Goal: Task Accomplishment & Management: Complete application form

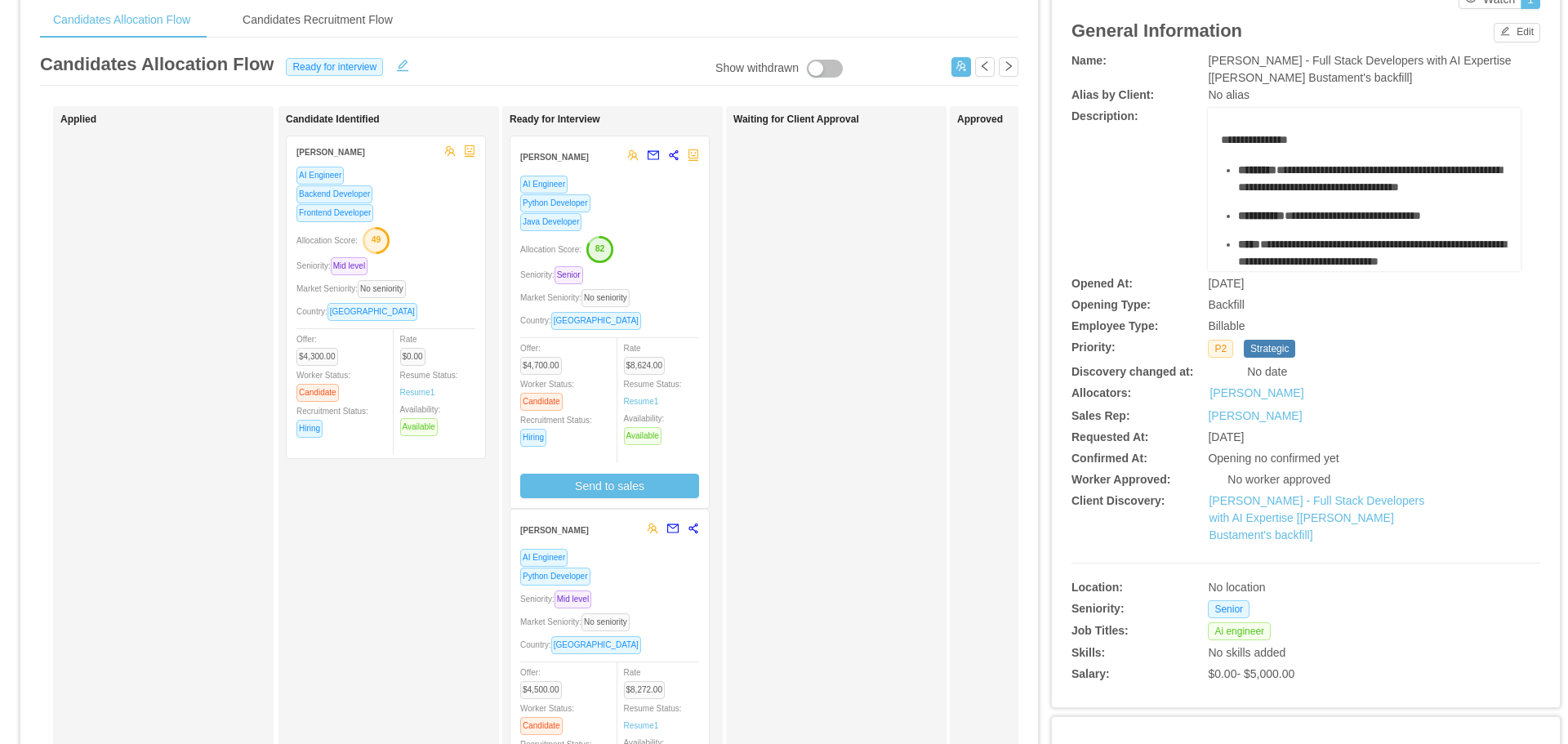
scroll to position [82, 0]
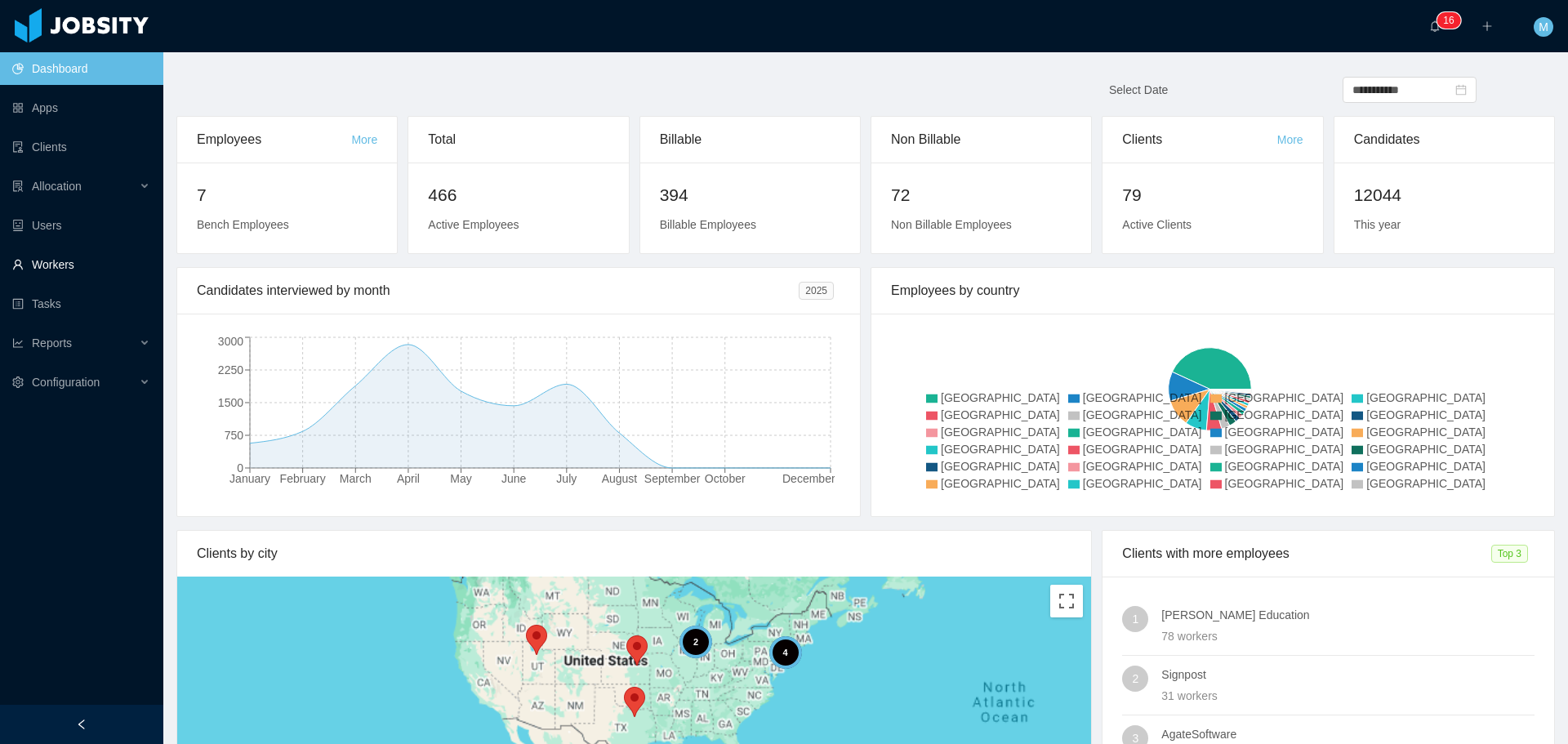
click at [50, 275] on link "Workers" at bounding box center [82, 264] width 138 height 32
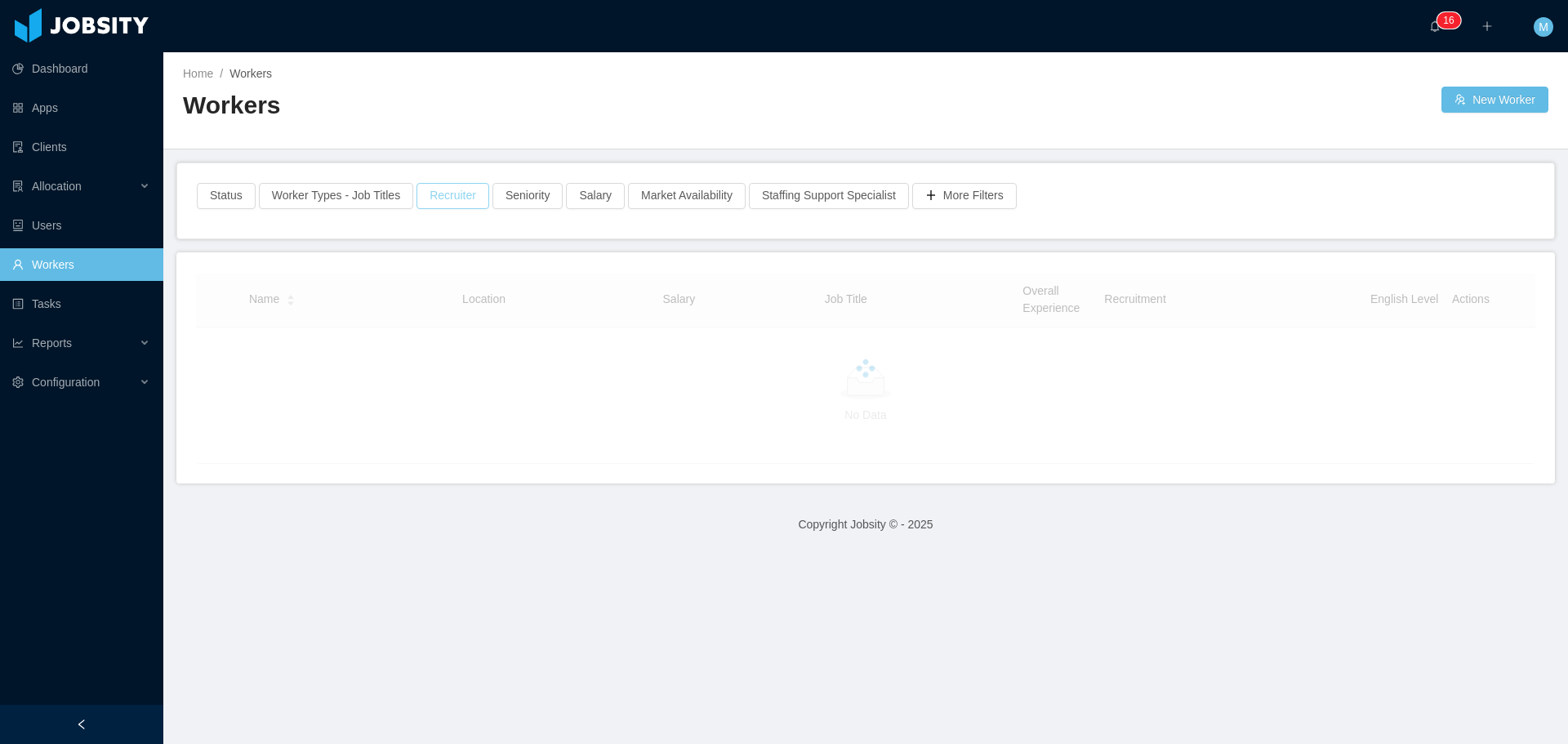
click at [456, 192] on button "Recruiter" at bounding box center [452, 196] width 72 height 26
click at [454, 258] on div at bounding box center [444, 268] width 231 height 24
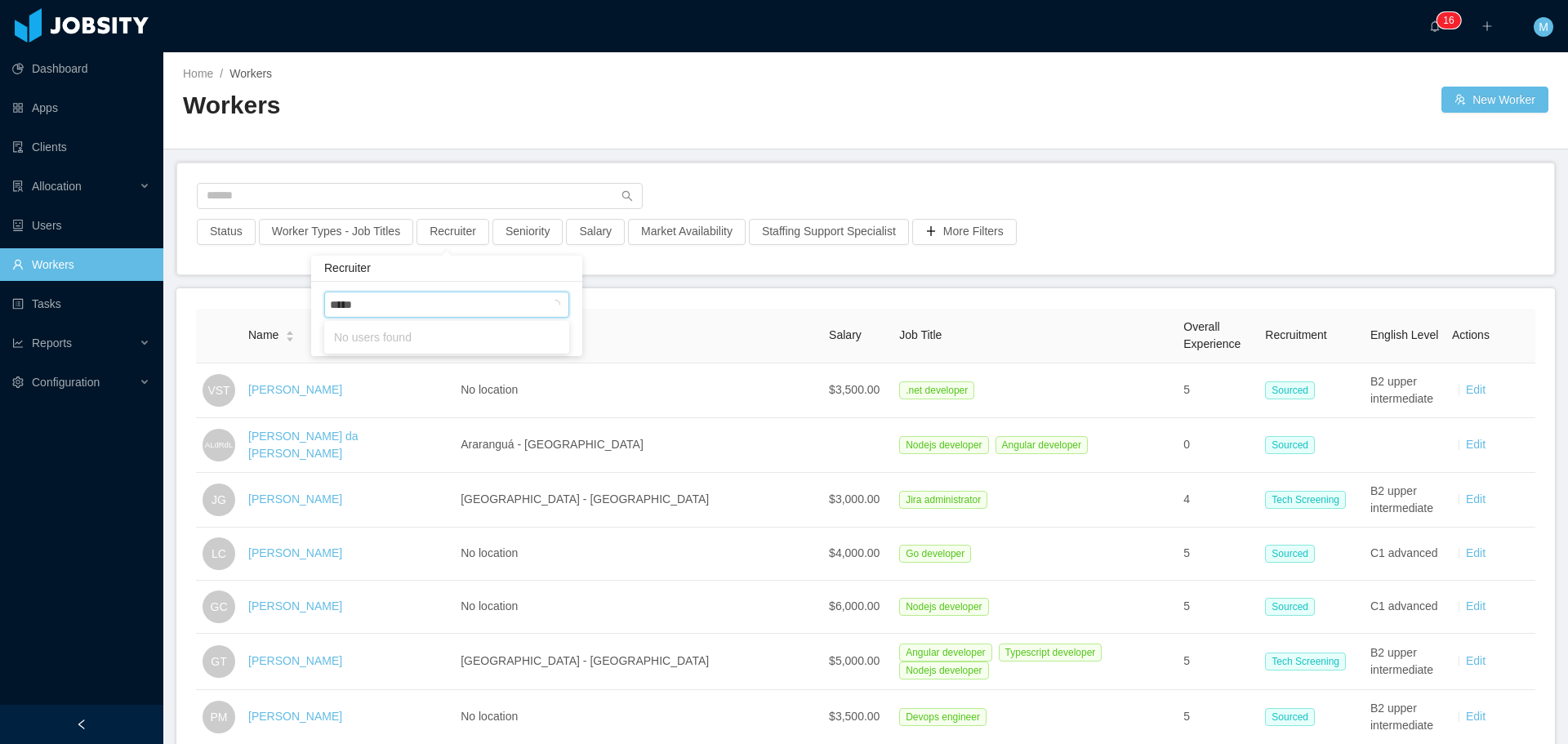
type input "******"
click at [388, 339] on li "[PERSON_NAME]" at bounding box center [446, 336] width 245 height 26
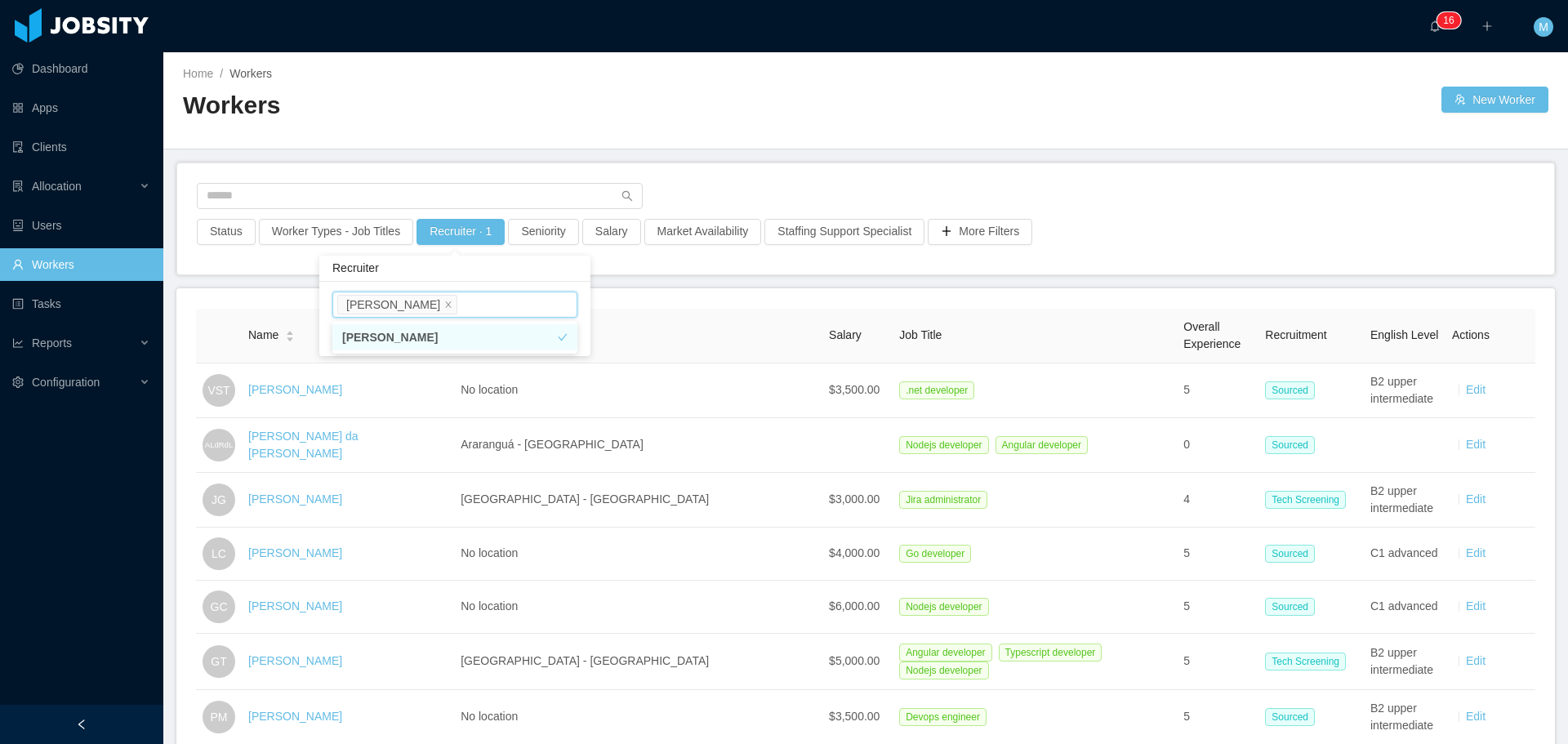
click at [565, 335] on icon "icon: check" at bounding box center [563, 337] width 9 height 7
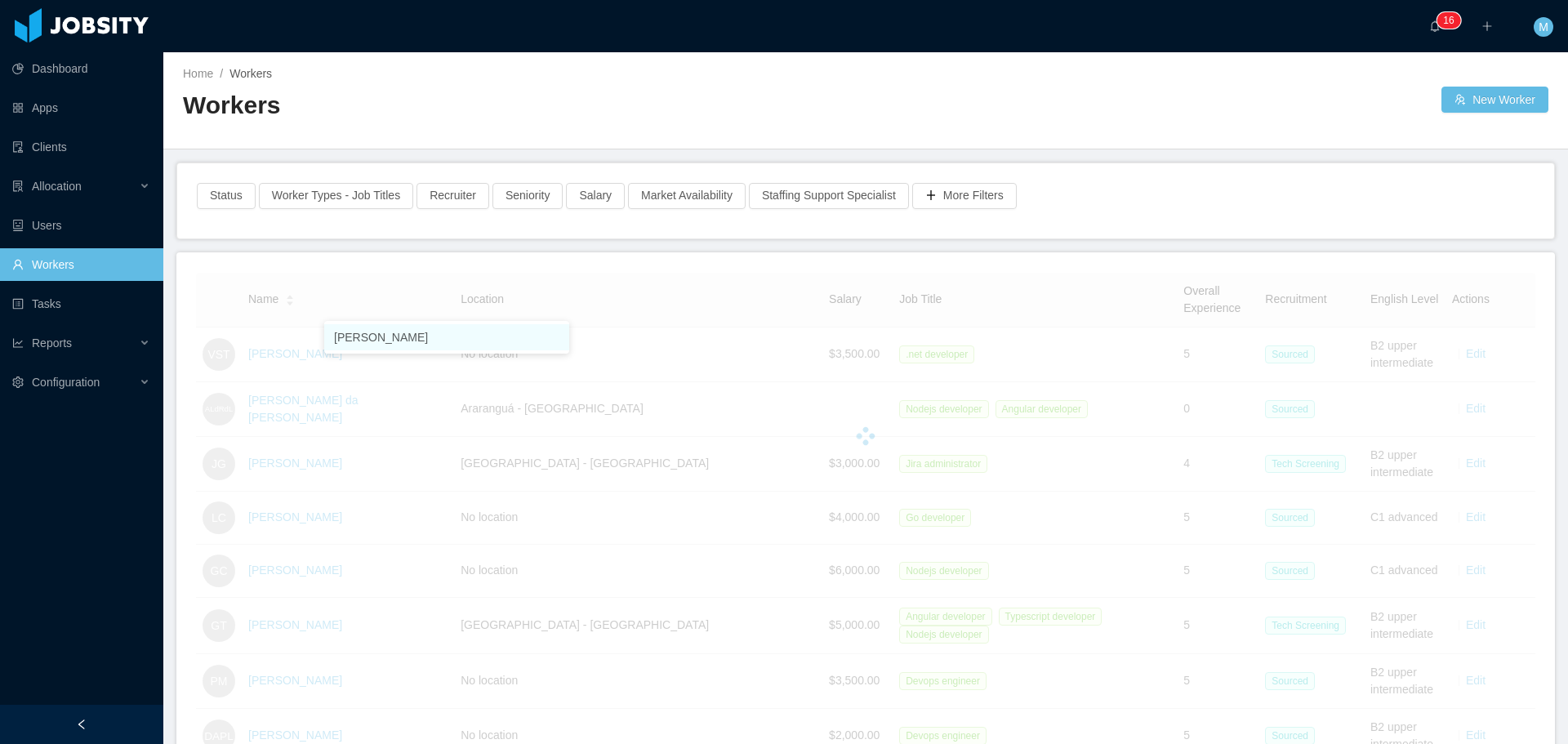
click at [773, 285] on main "Home / Workers / Workers New Worker Status Worker Types - Job Titles Recruiter …" at bounding box center [865, 398] width 1404 height 692
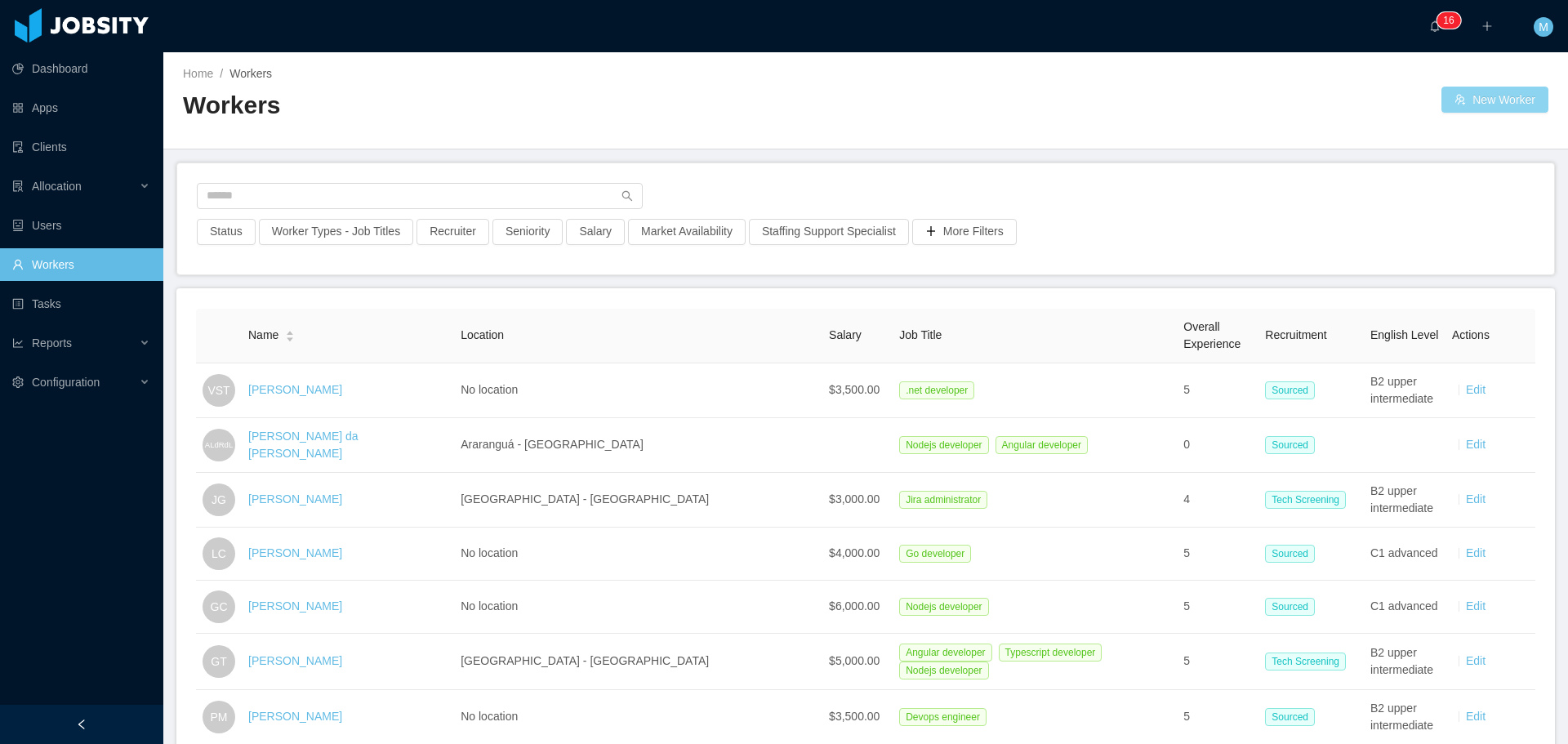
click at [1446, 105] on button "New Worker" at bounding box center [1495, 99] width 107 height 26
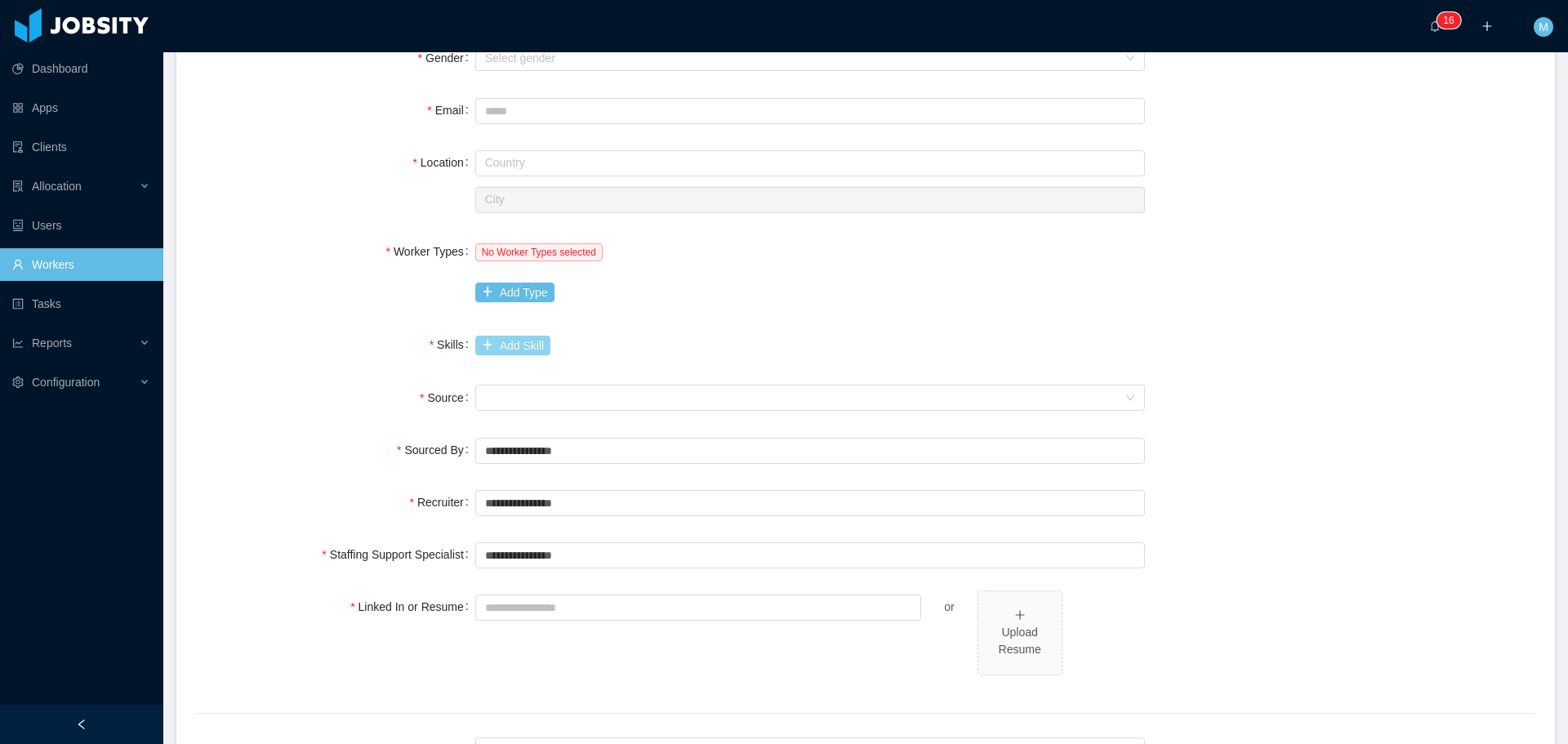
scroll to position [409, 0]
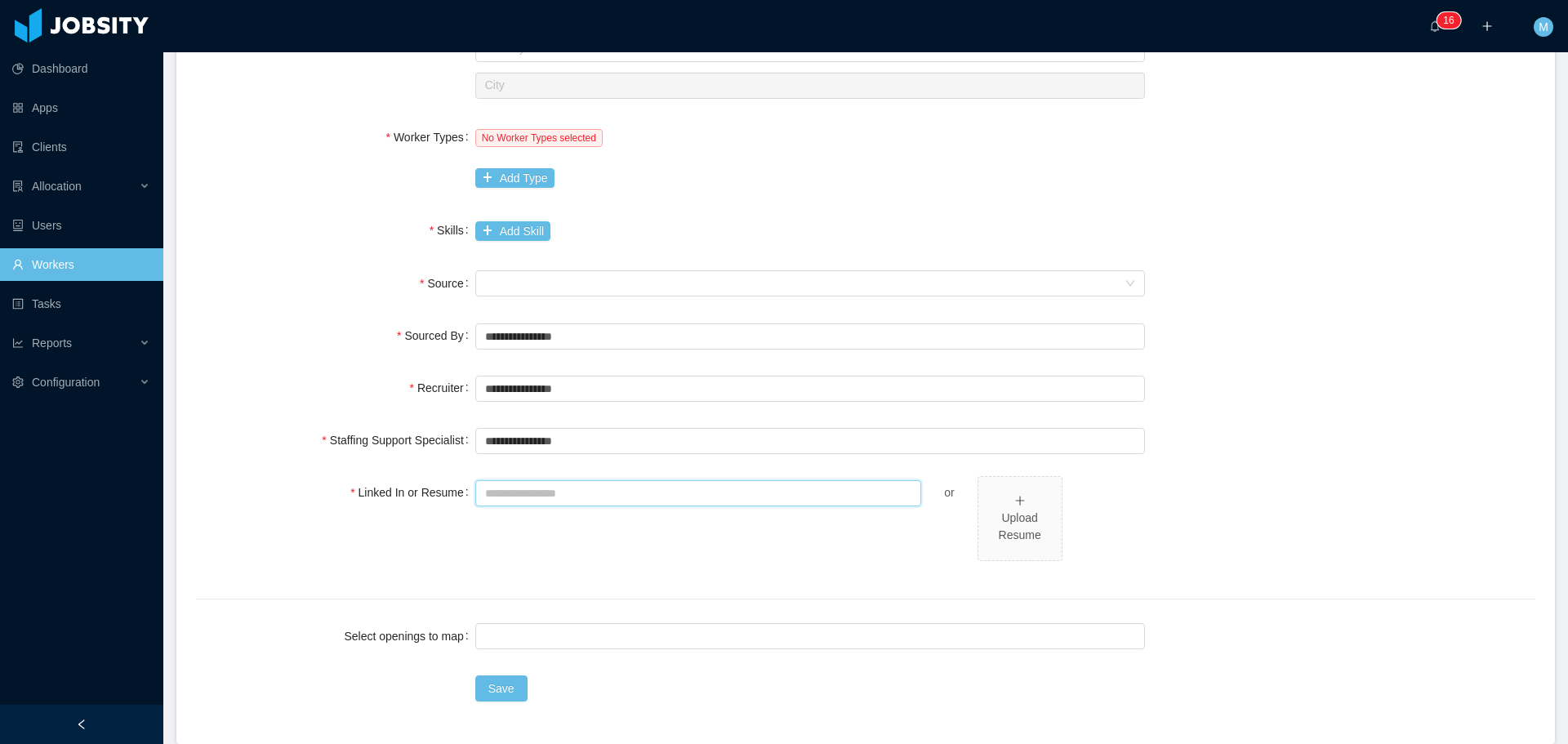
click at [514, 501] on input "Linked In or Resume" at bounding box center [698, 493] width 447 height 26
paste input "**********"
type input "**********"
click at [568, 433] on input "text" at bounding box center [810, 440] width 669 height 26
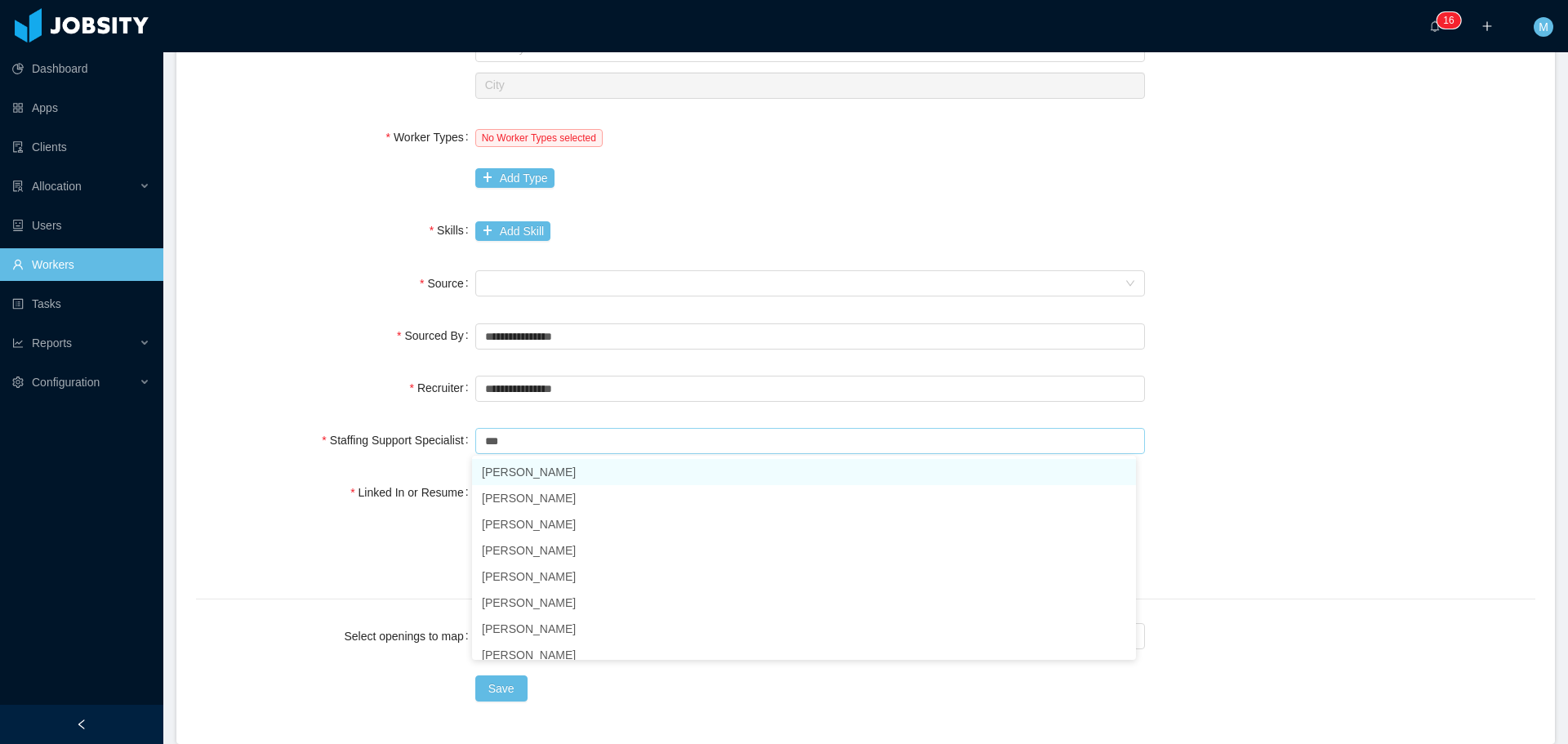
type input "***"
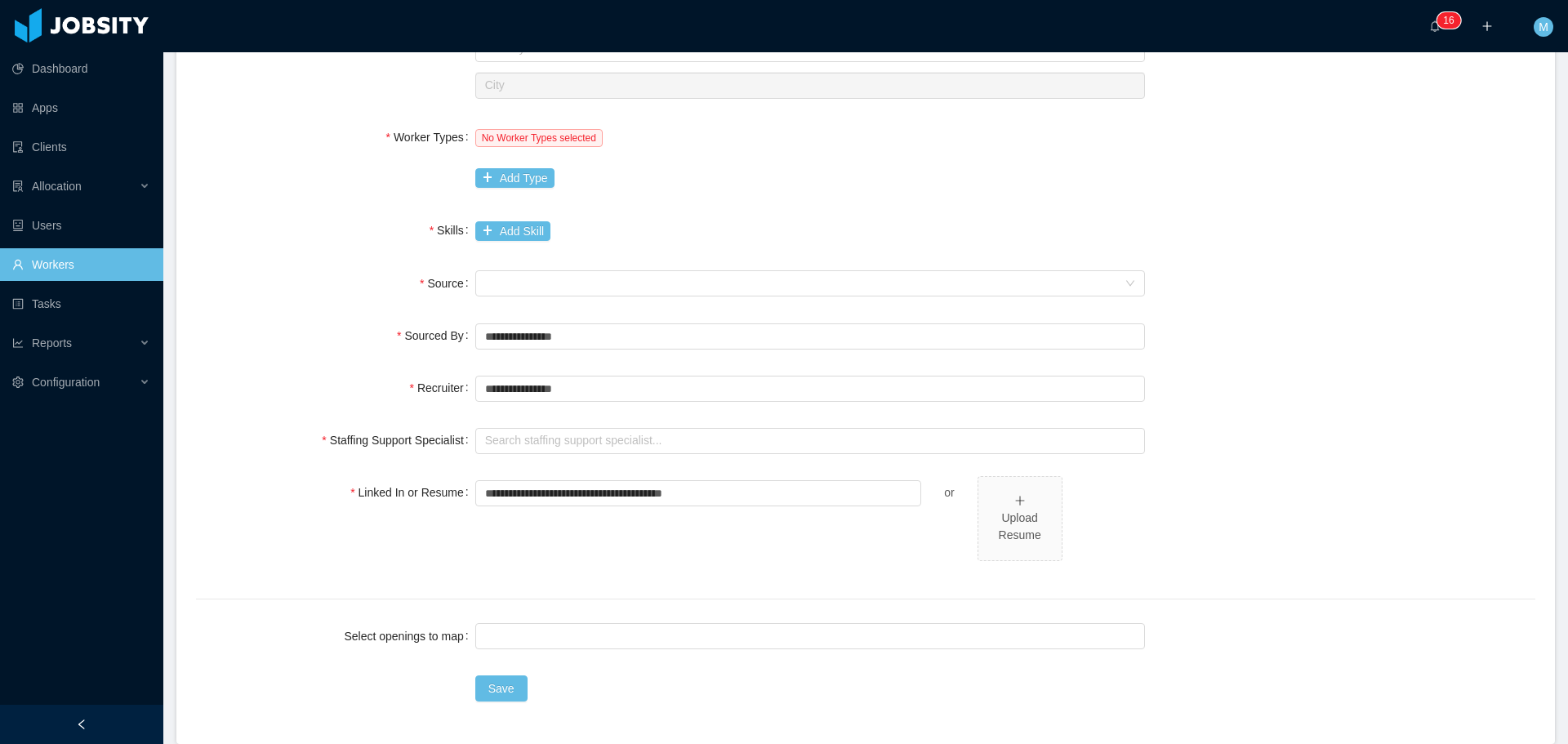
click at [594, 424] on div "Search staffing support specialist..." at bounding box center [810, 439] width 669 height 32
click at [562, 447] on input "text" at bounding box center [810, 440] width 669 height 26
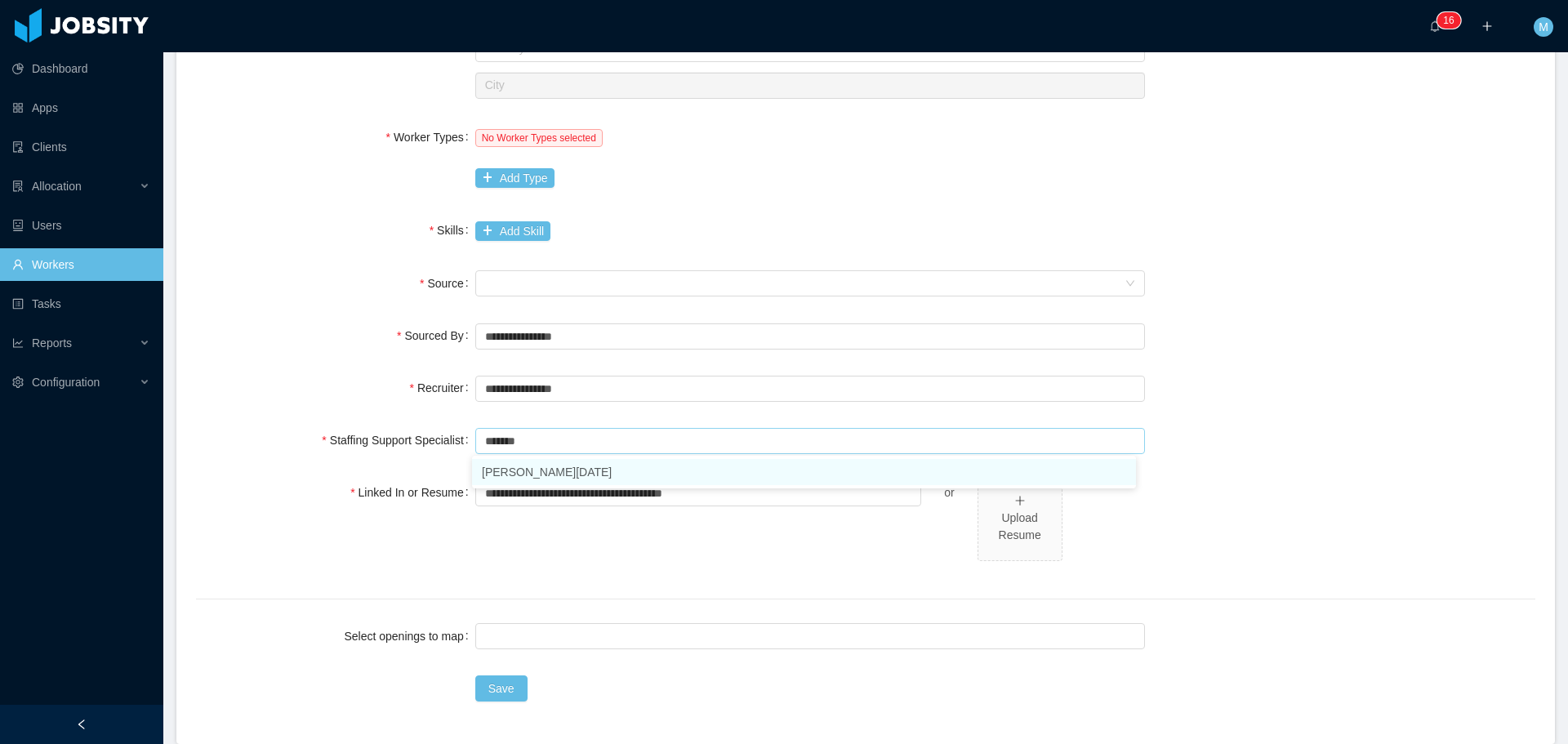
click at [543, 465] on li "Larissa De Natale" at bounding box center [804, 471] width 664 height 26
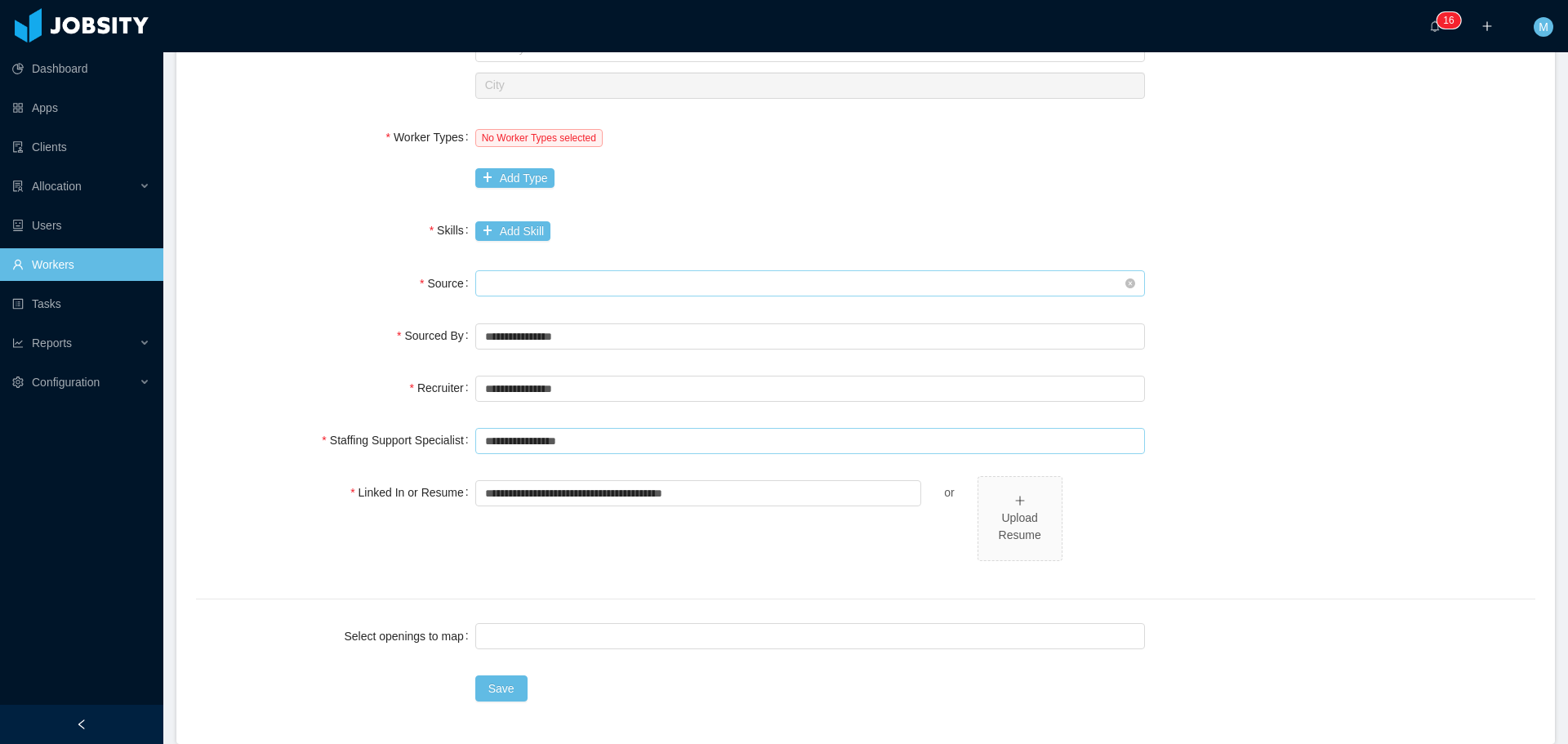
type input "**********"
click at [572, 281] on div "Seniority" at bounding box center [805, 283] width 639 height 24
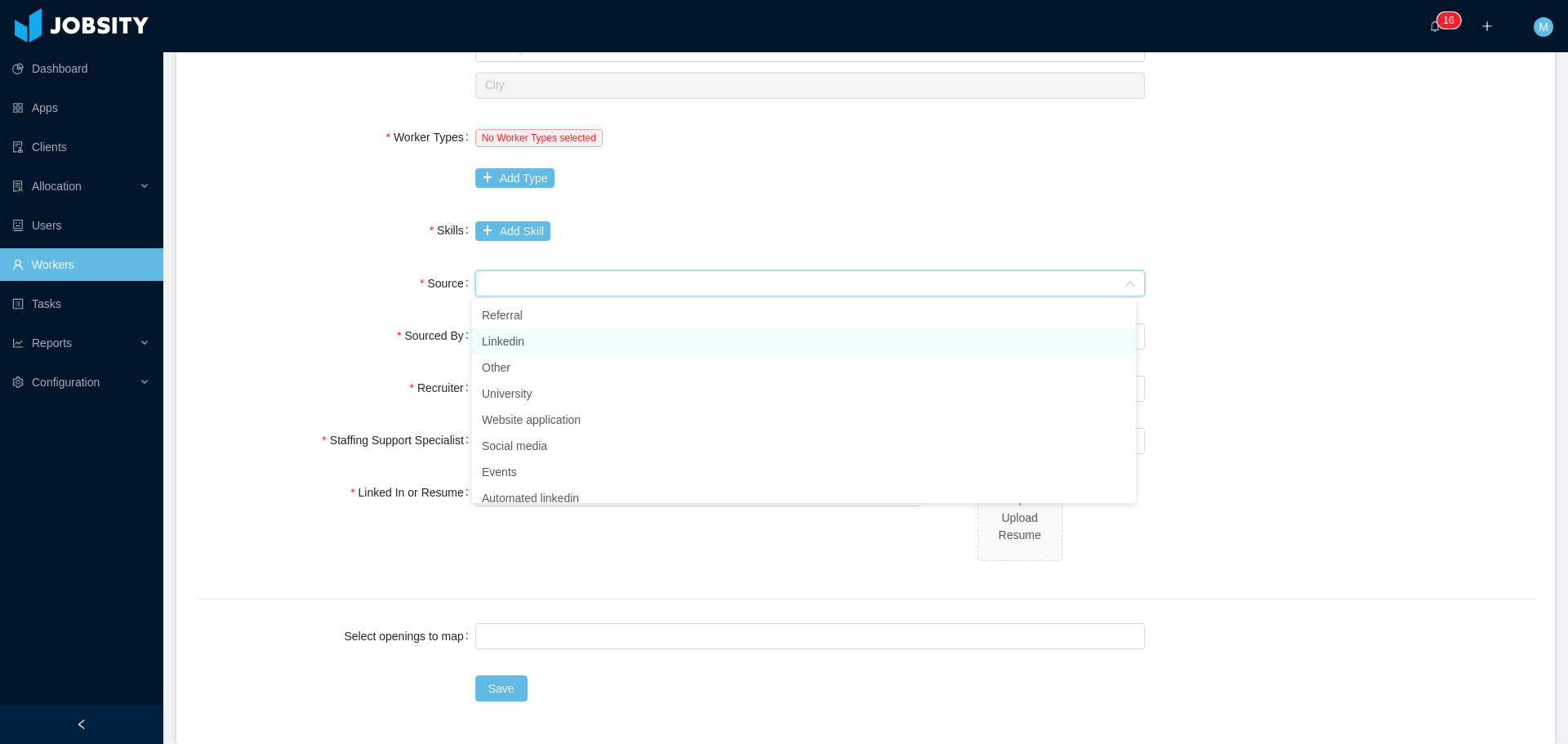
click at [531, 335] on li "Linkedin" at bounding box center [804, 340] width 664 height 26
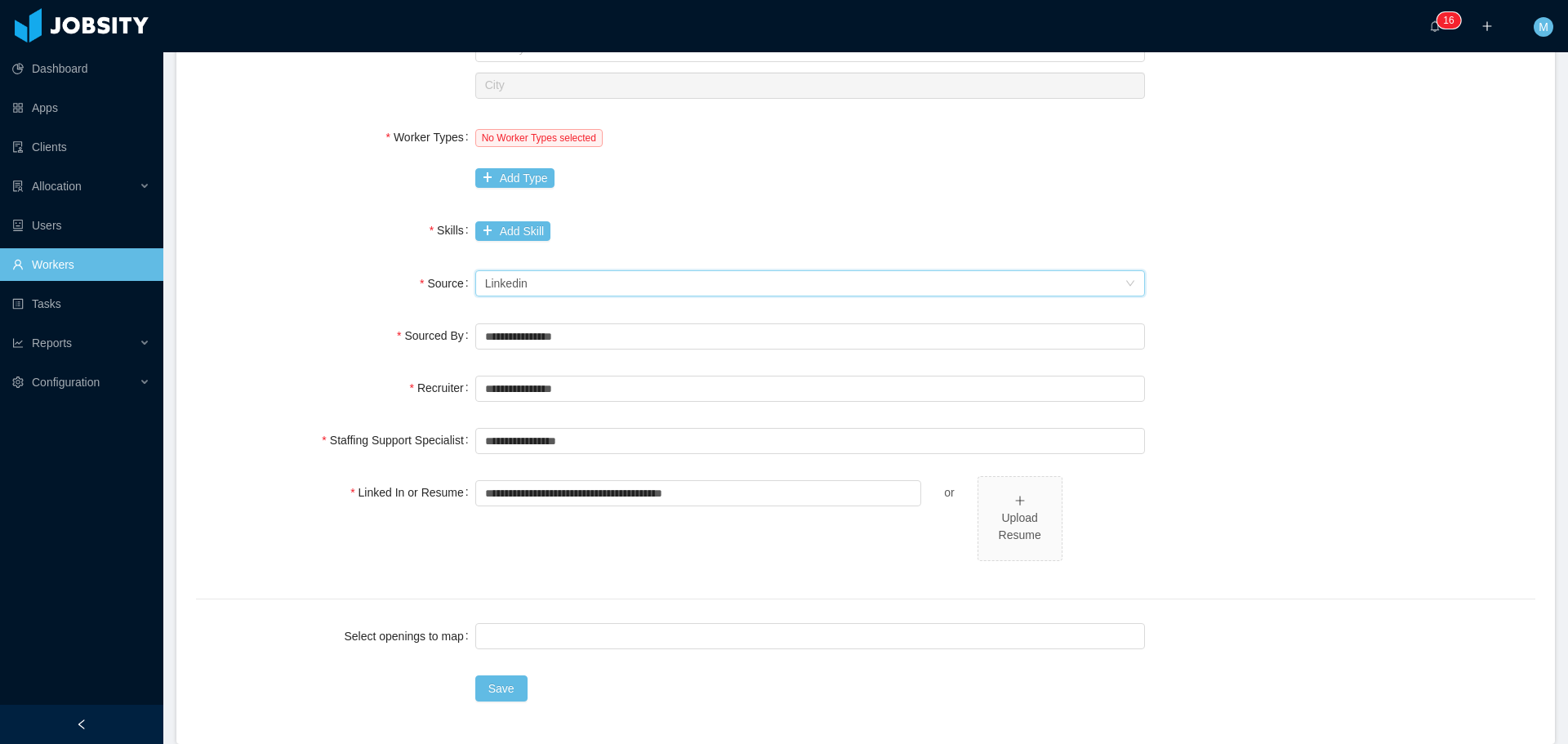
click at [797, 173] on div "No Worker Types selected Add Type" at bounding box center [810, 157] width 669 height 73
click at [508, 640] on div at bounding box center [807, 636] width 655 height 24
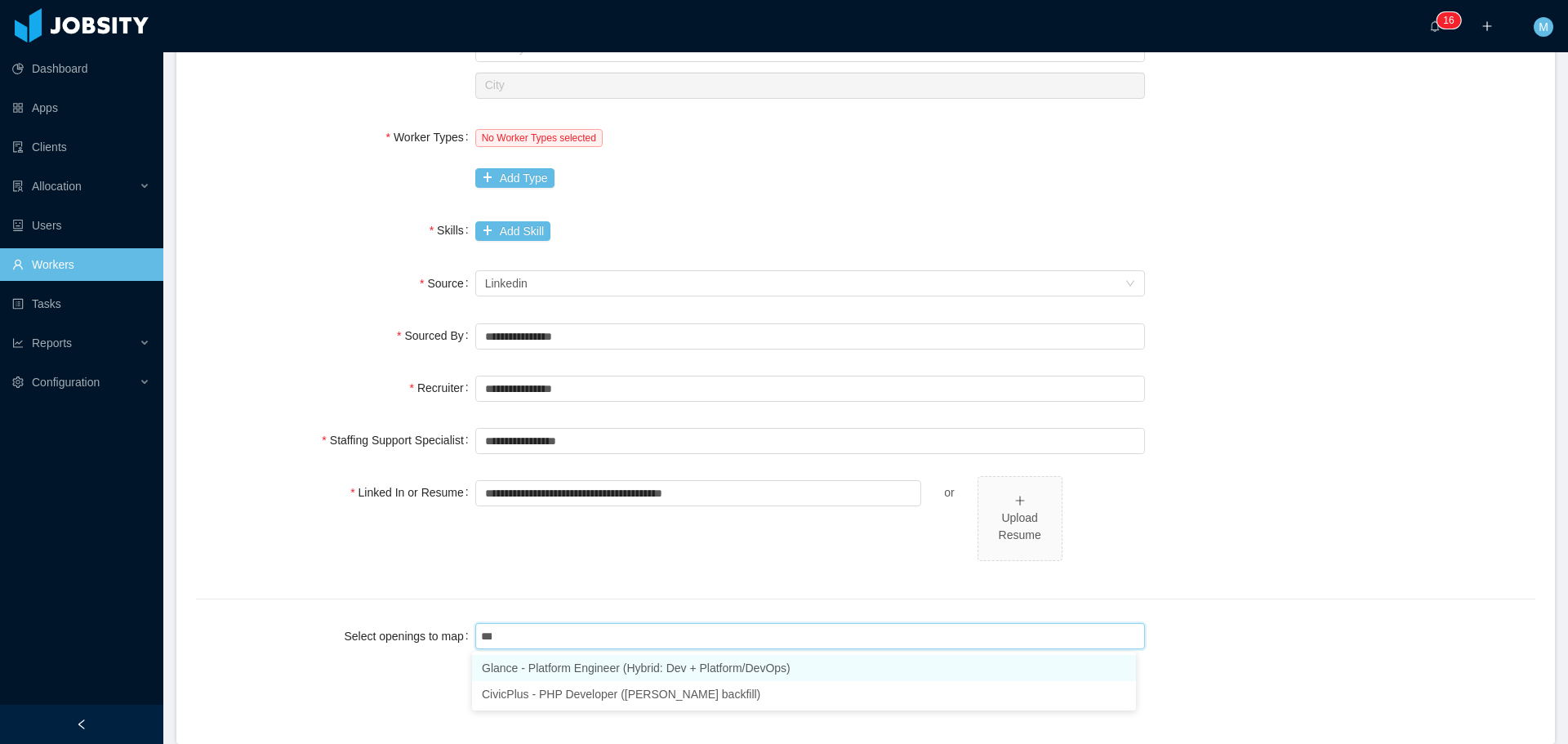
type input "****"
click at [559, 667] on li "Glance - Platform Engineer (Hybrid: Dev + Platform/DevOps)" at bounding box center [804, 667] width 664 height 26
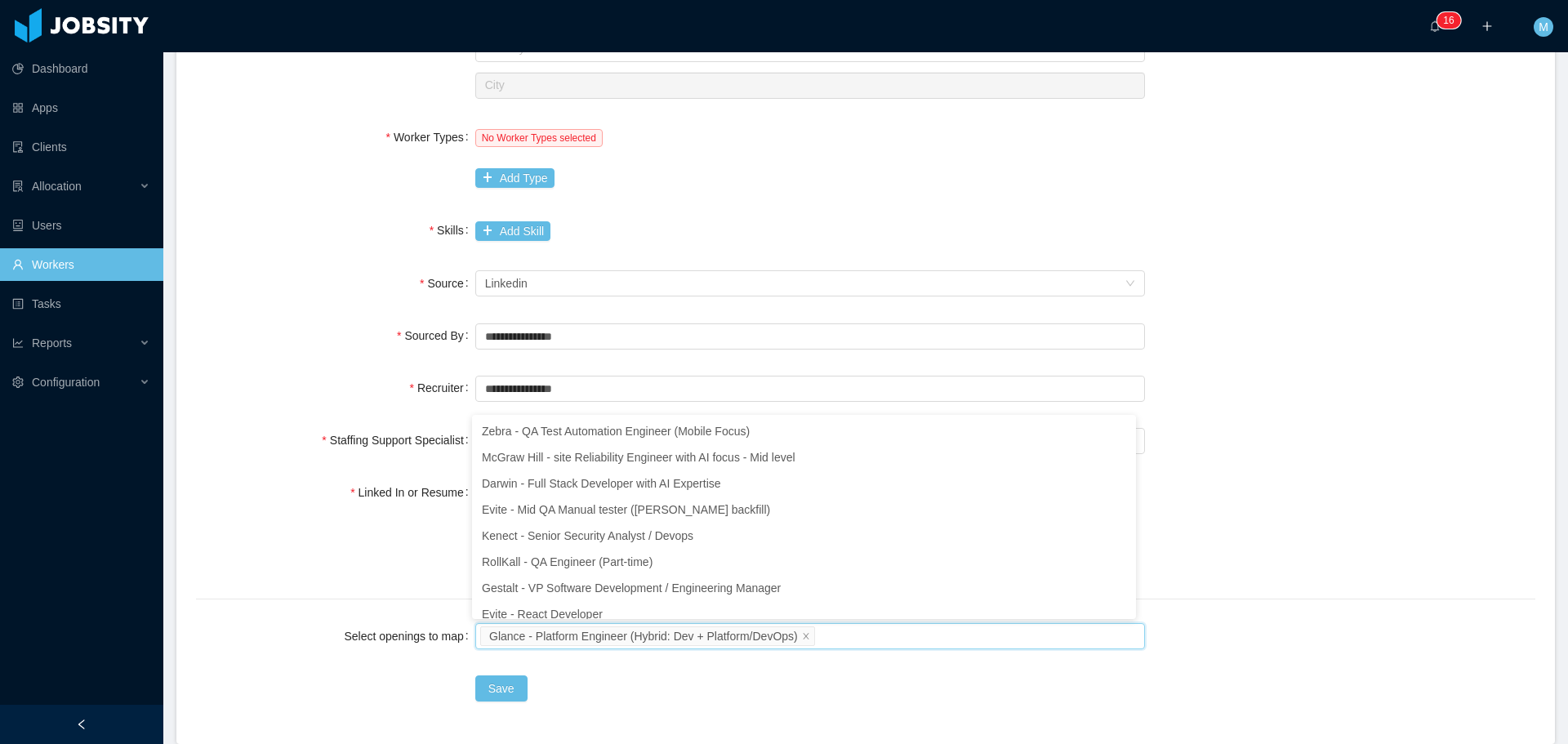
scroll to position [3, 0]
click at [902, 218] on div "Add Skill" at bounding box center [810, 231] width 669 height 33
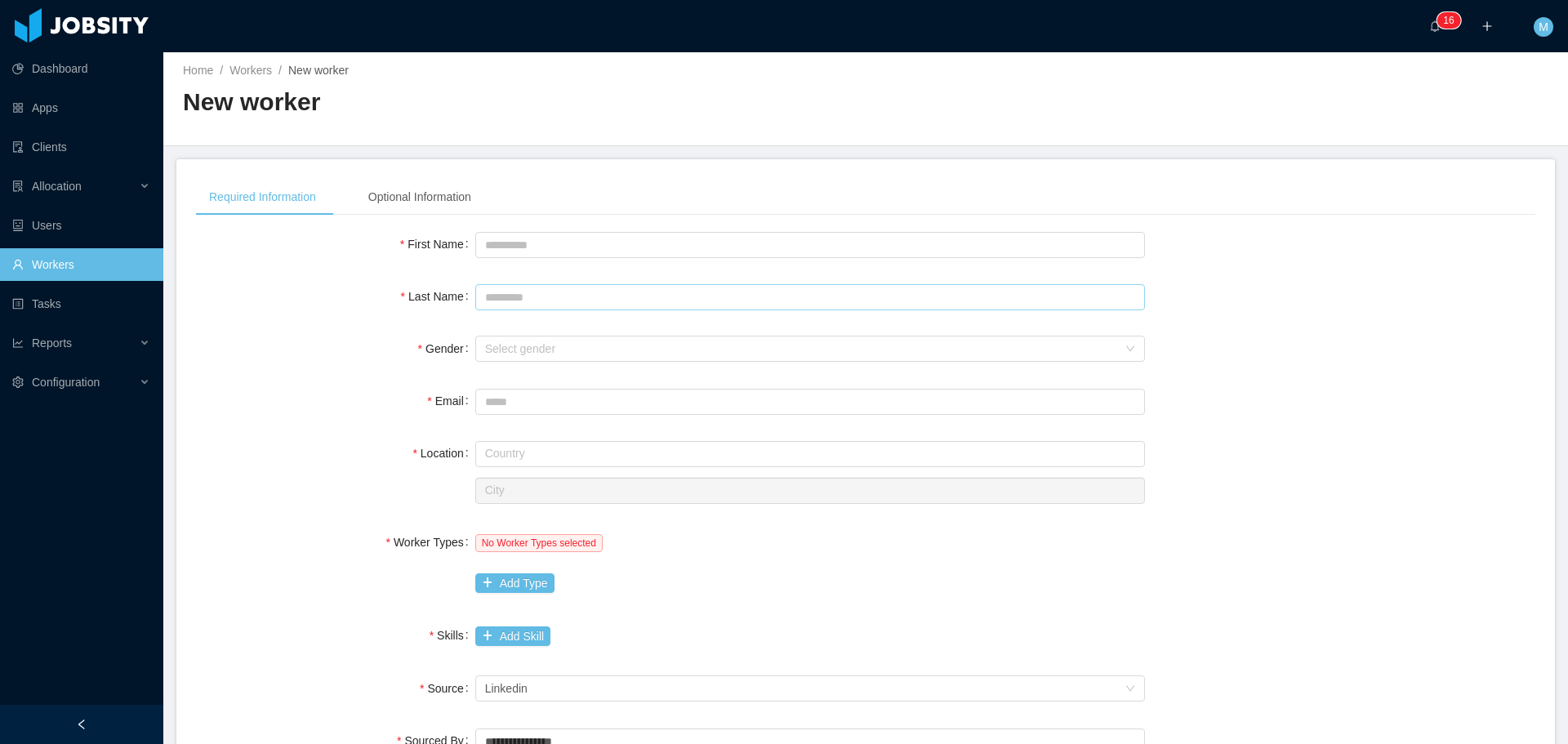
scroll to position [0, 0]
click at [524, 244] on input "First Name" at bounding box center [810, 248] width 669 height 26
drag, startPoint x: 51, startPoint y: 270, endPoint x: 258, endPoint y: 74, distance: 285.1
click at [66, 277] on link "Workers" at bounding box center [82, 264] width 138 height 32
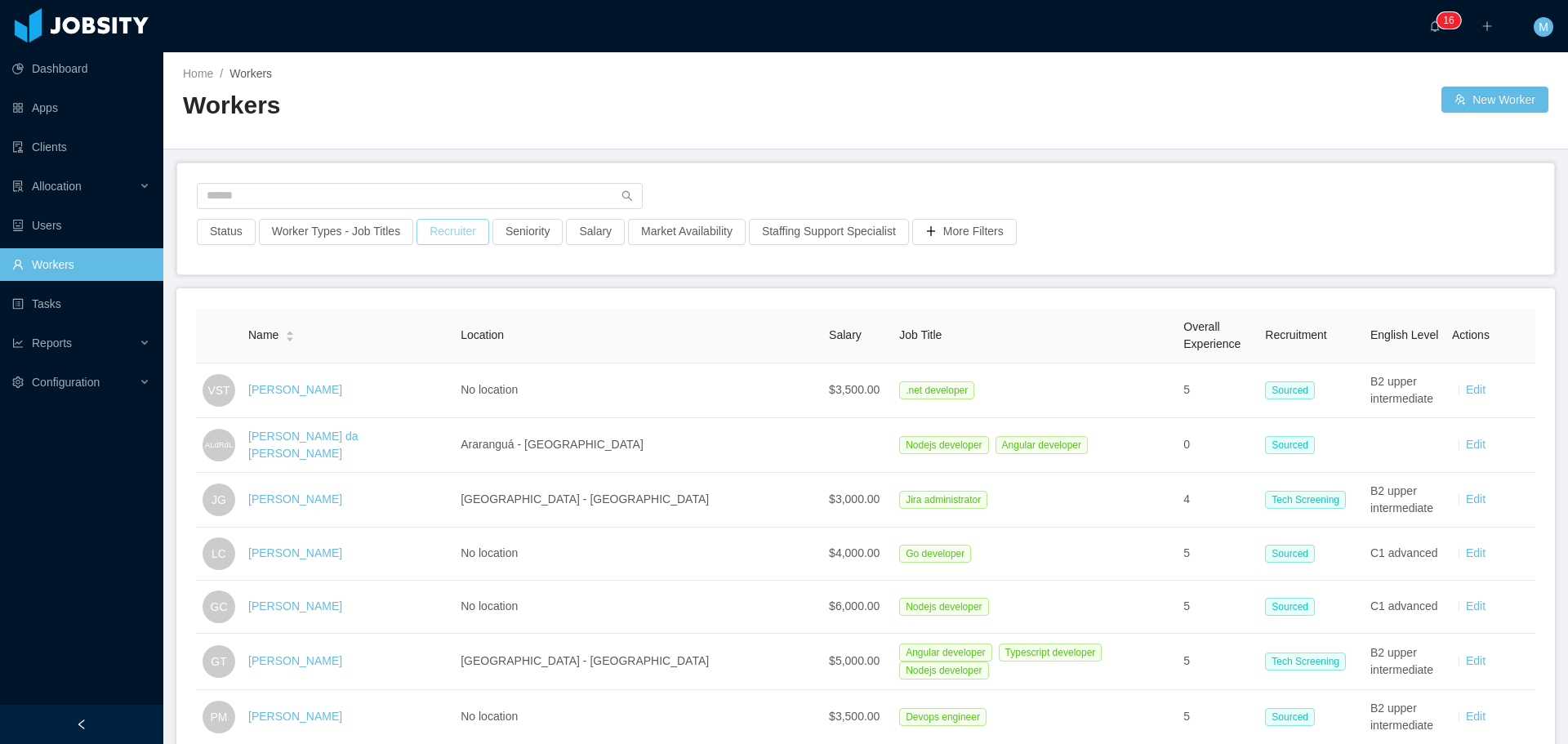
click at [438, 231] on button "Recruiter" at bounding box center [452, 231] width 72 height 26
click at [419, 305] on div at bounding box center [444, 304] width 231 height 24
type input "******"
click at [486, 344] on li "[PERSON_NAME]" at bounding box center [446, 336] width 245 height 26
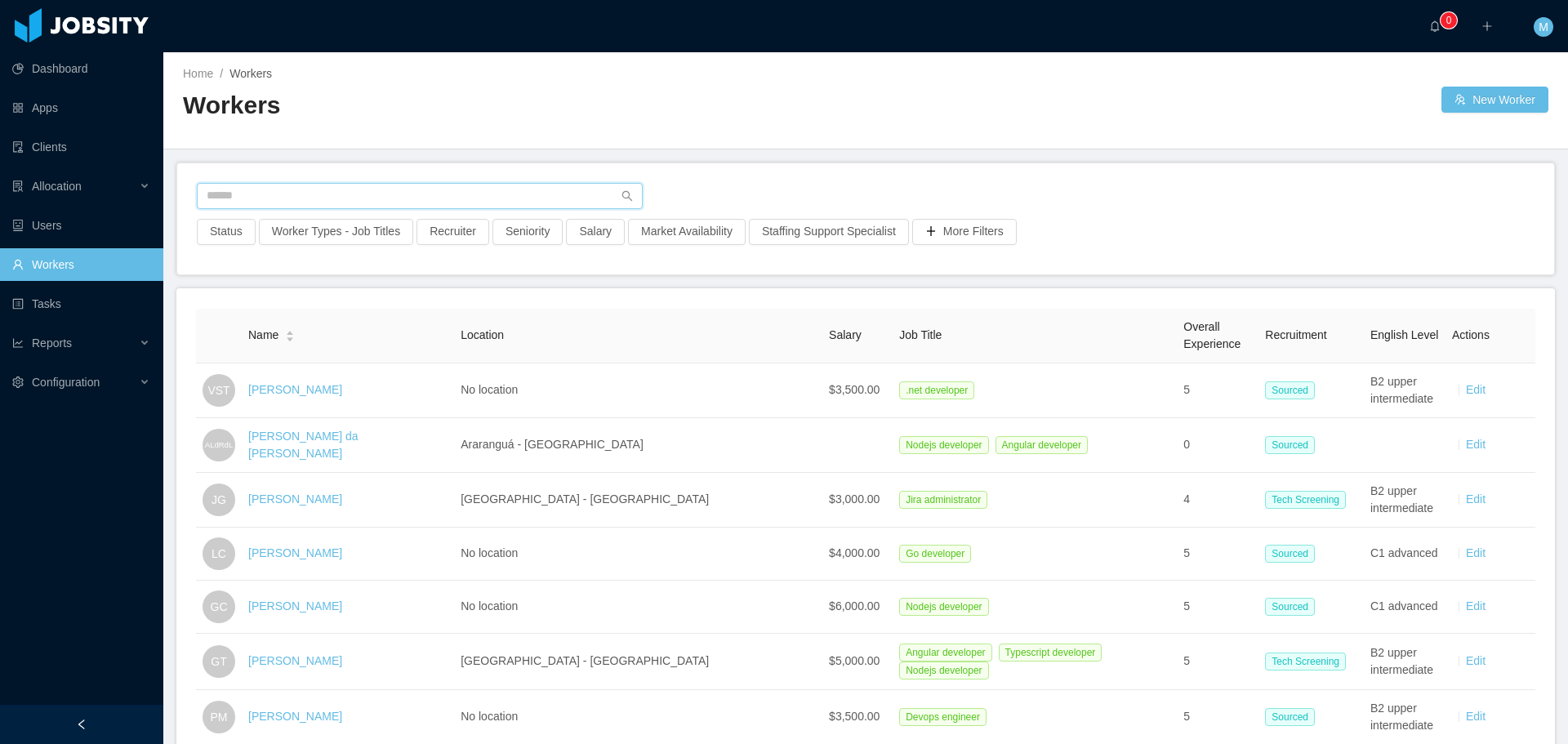
click at [345, 198] on input "text" at bounding box center [419, 196] width 446 height 26
paste input "**********"
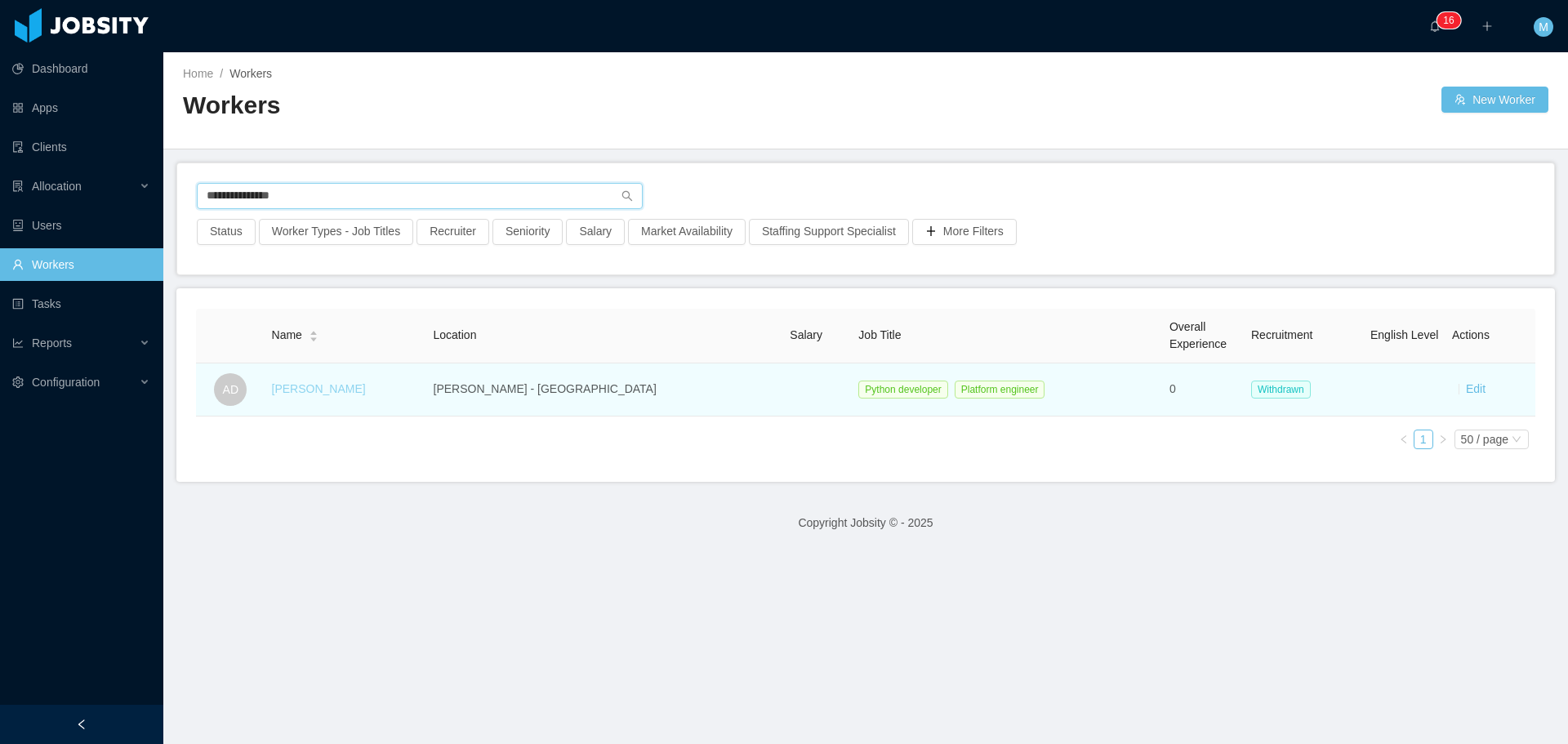
type input "**********"
click at [327, 394] on link "Ashutosh Dhanda" at bounding box center [319, 389] width 94 height 13
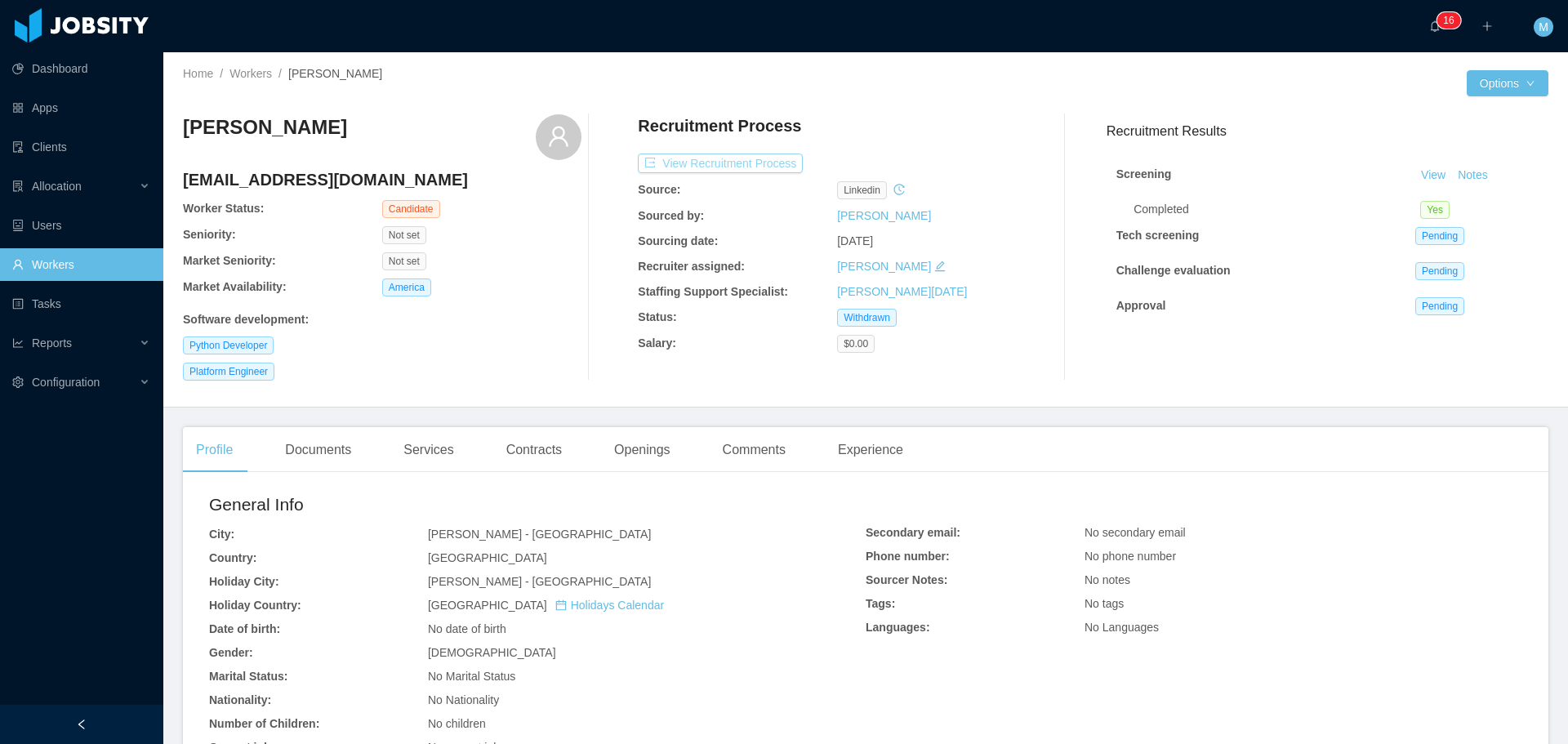
click at [761, 162] on button "View Recruitment Process" at bounding box center [720, 163] width 165 height 20
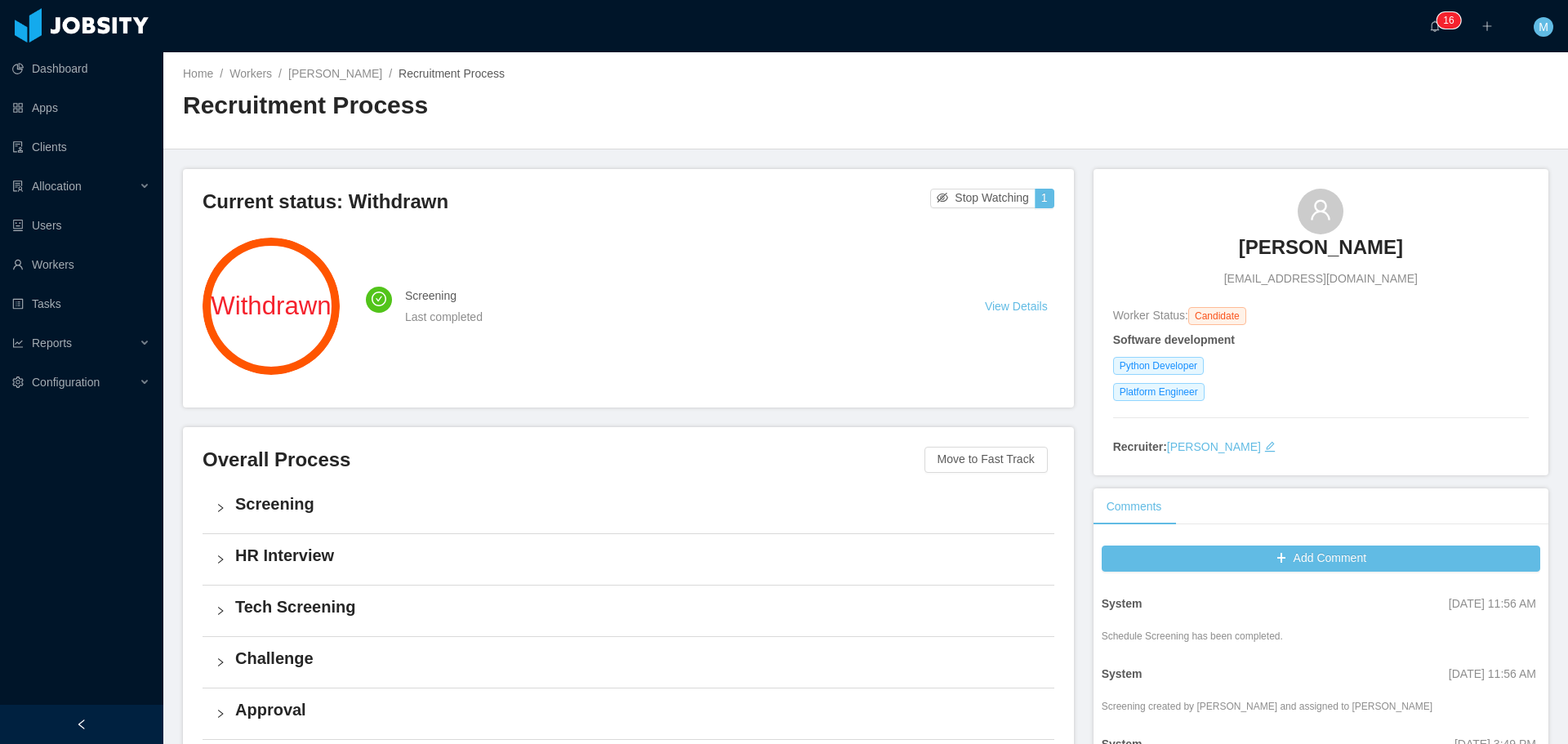
click at [295, 570] on div "HR Interview" at bounding box center [628, 559] width 851 height 51
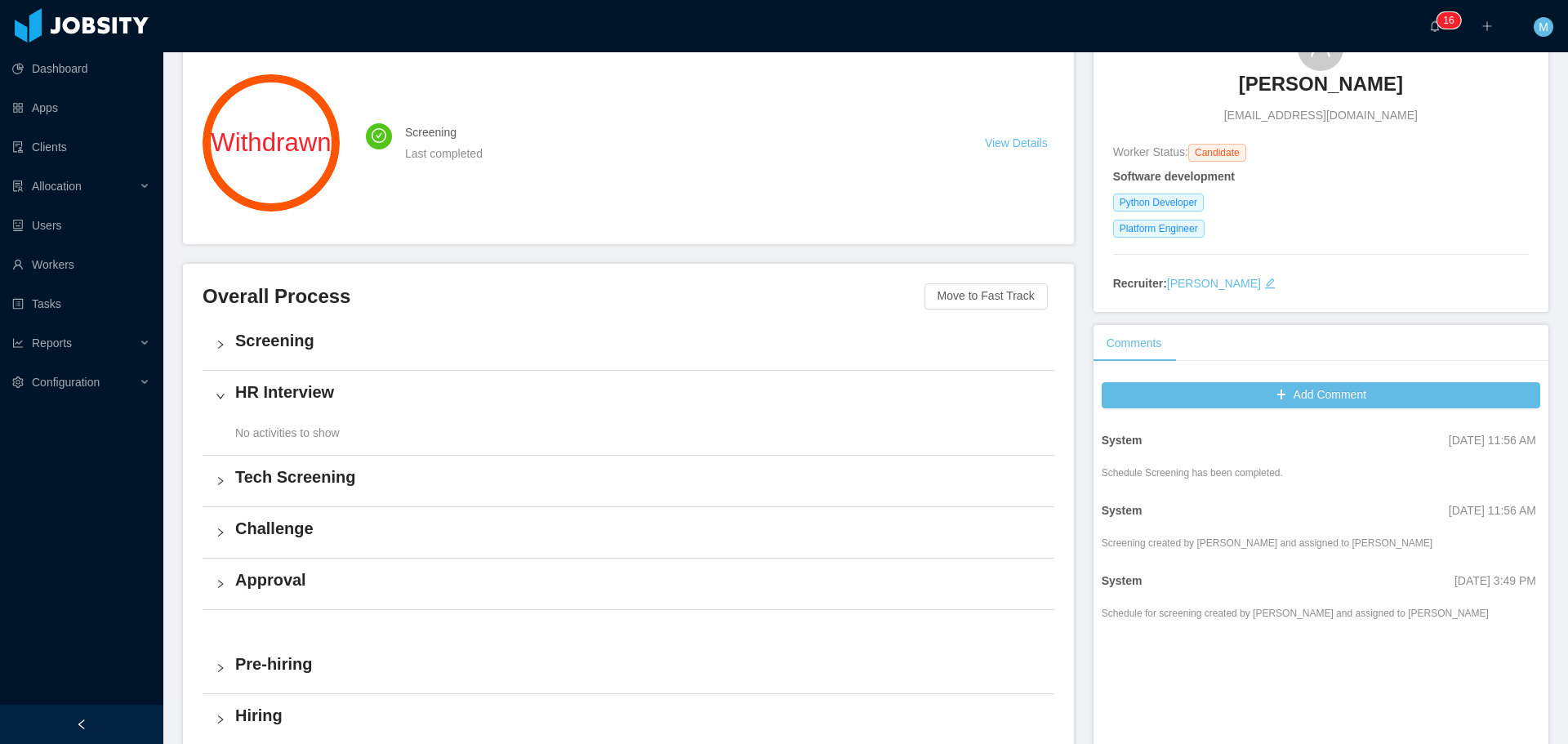
click at [286, 320] on div "Screening" at bounding box center [628, 345] width 851 height 51
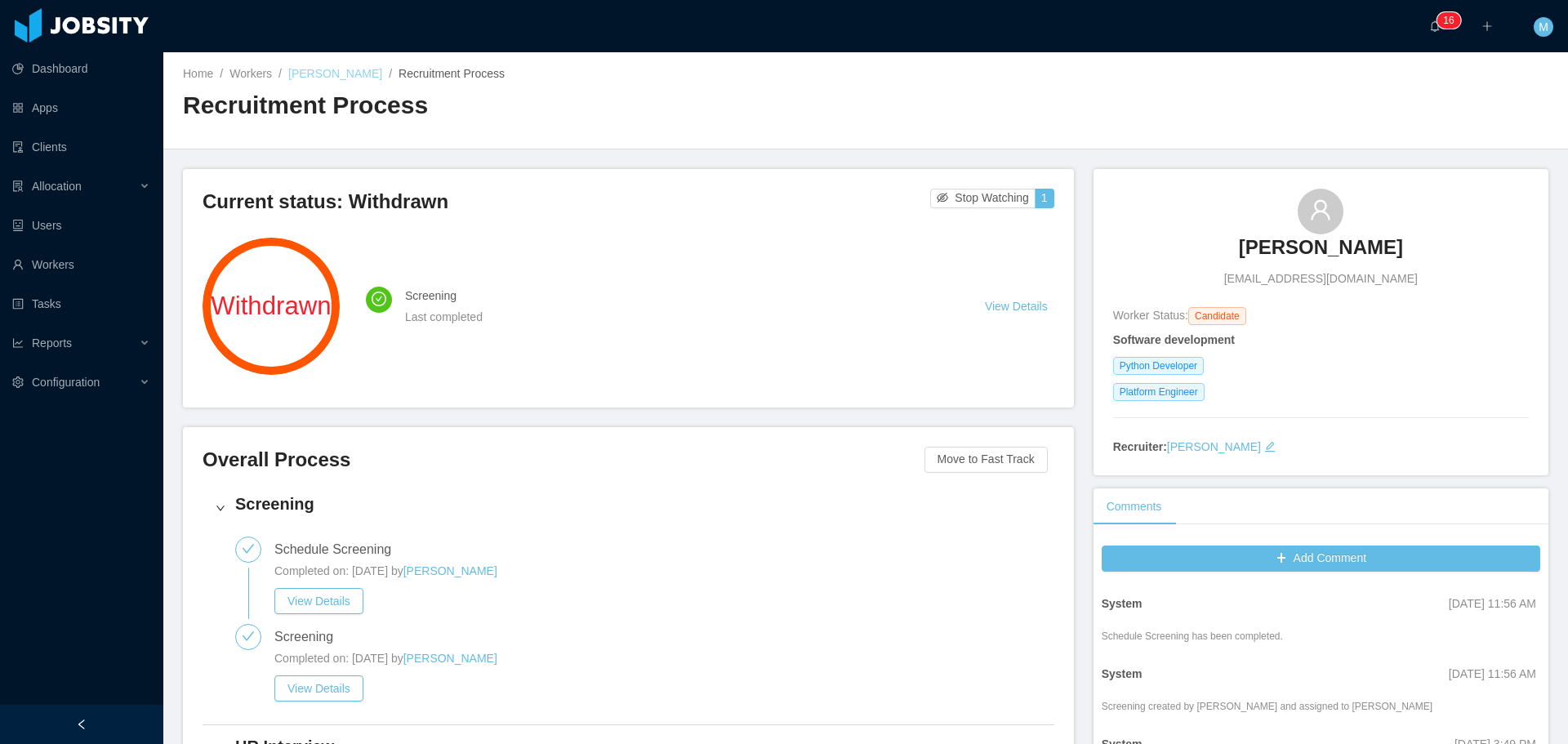
click at [320, 72] on link "[PERSON_NAME]" at bounding box center [335, 73] width 94 height 13
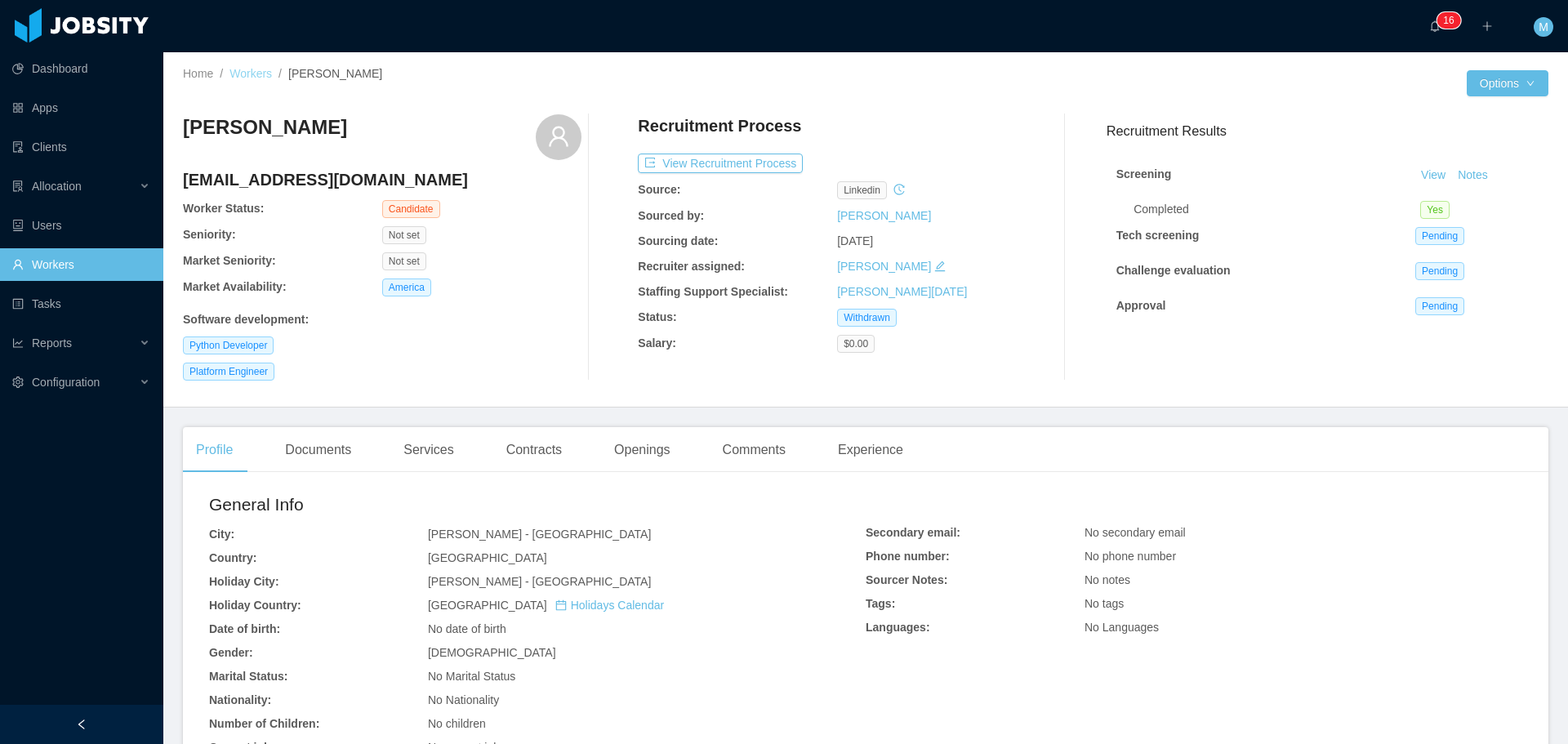
click at [256, 76] on link "Workers" at bounding box center [251, 73] width 42 height 13
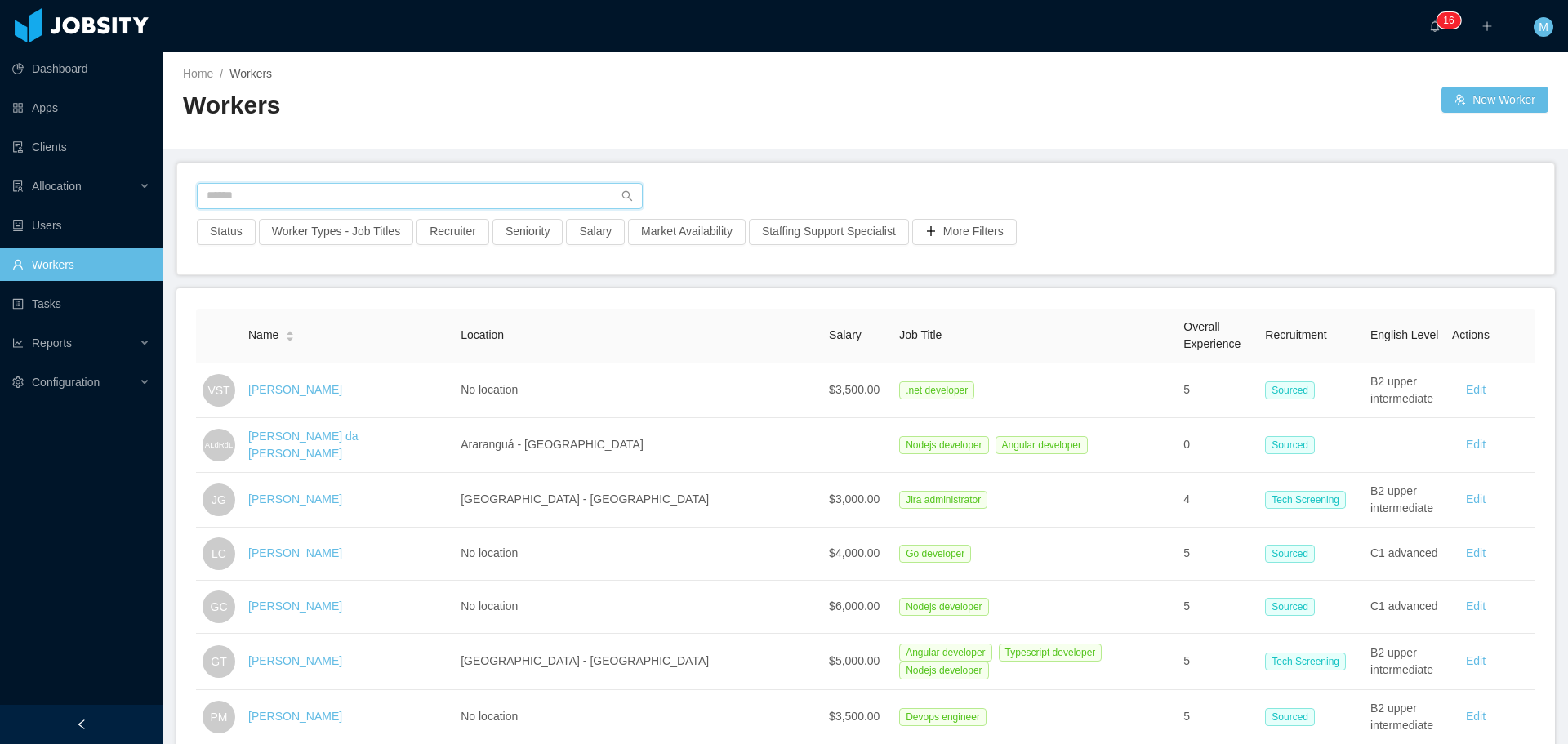
click at [323, 187] on input "text" at bounding box center [419, 196] width 446 height 26
paste input "**********"
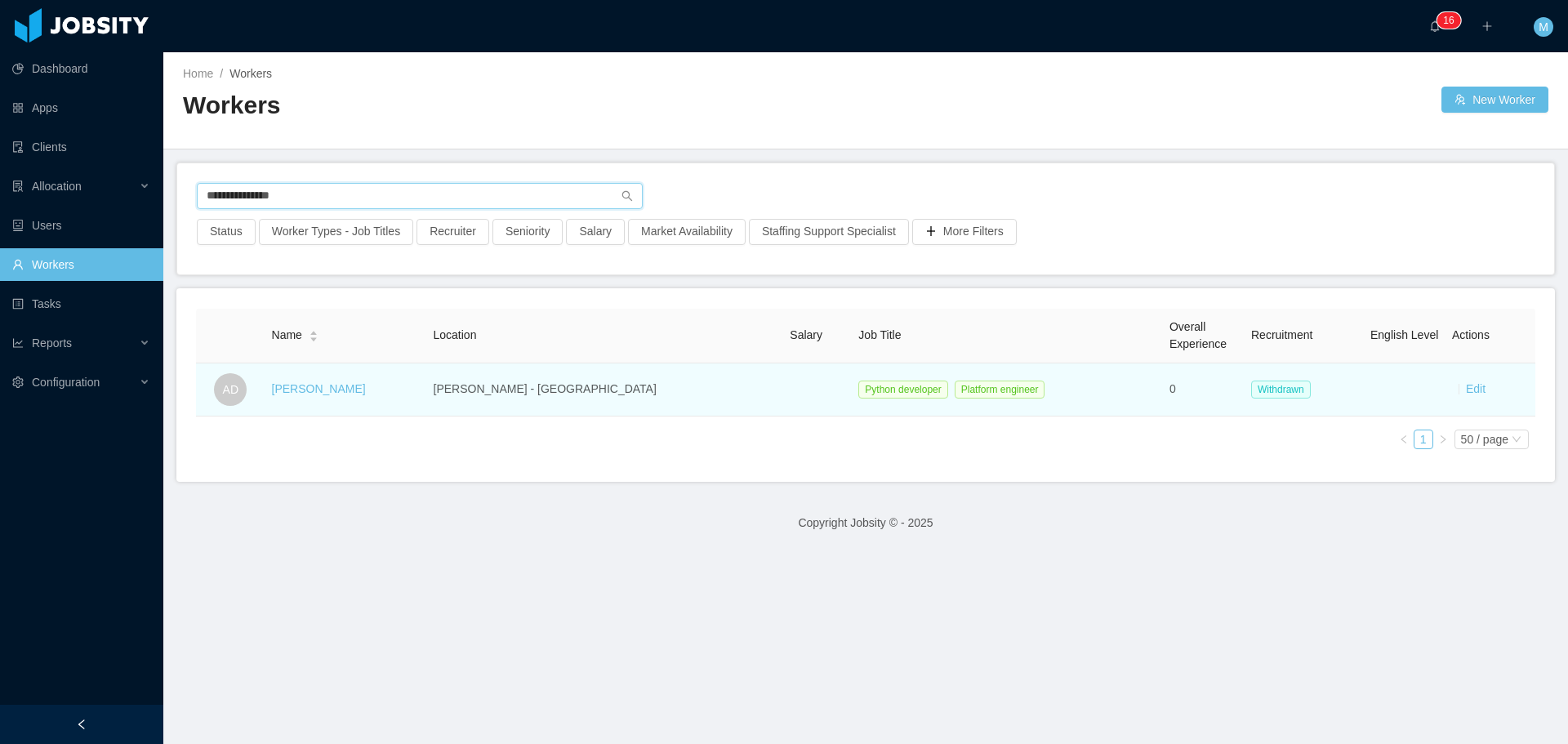
type input "**********"
click at [356, 400] on td "[PERSON_NAME]" at bounding box center [346, 390] width 161 height 53
click at [349, 392] on link "[PERSON_NAME]" at bounding box center [319, 389] width 94 height 13
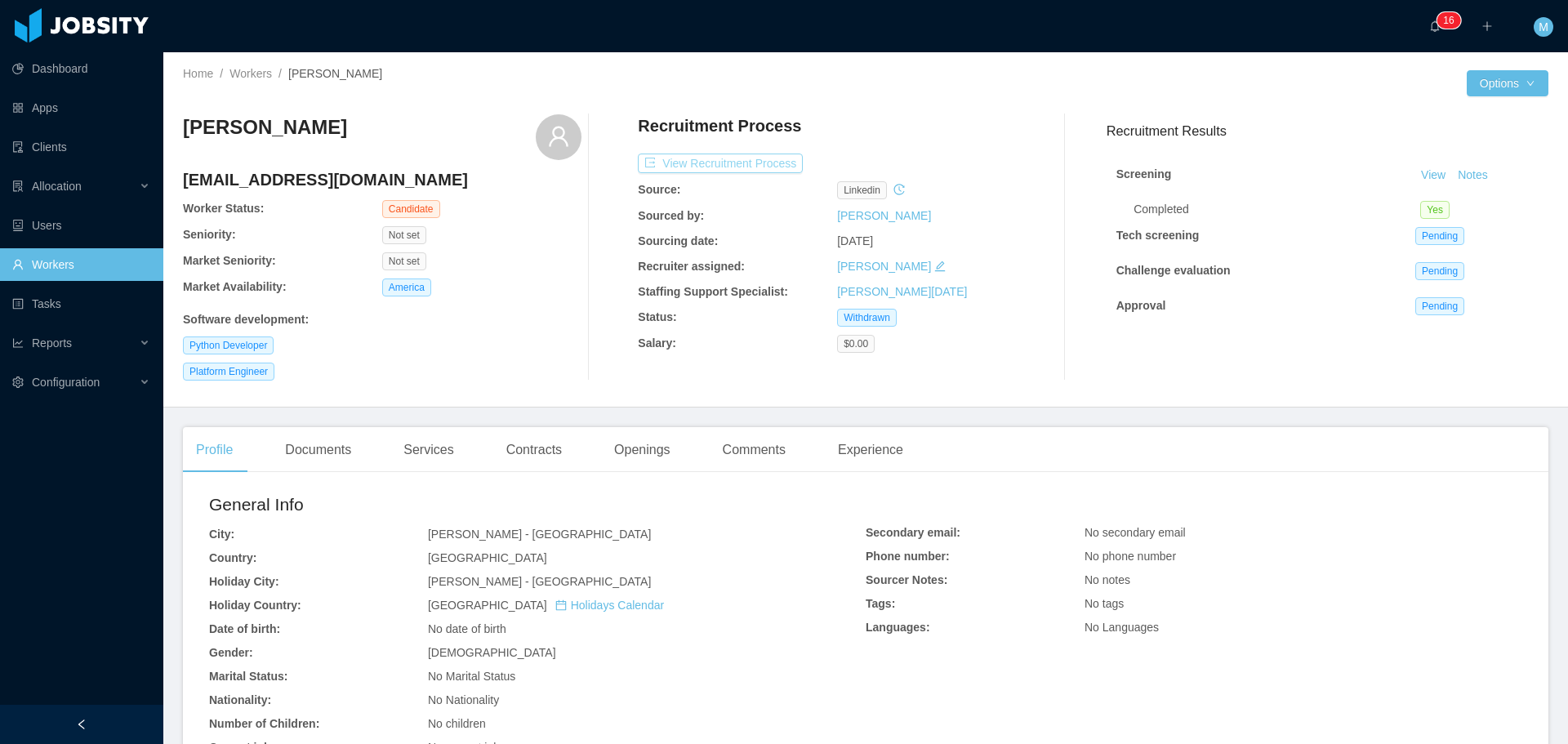
click at [736, 161] on button "View Recruitment Process" at bounding box center [720, 163] width 165 height 20
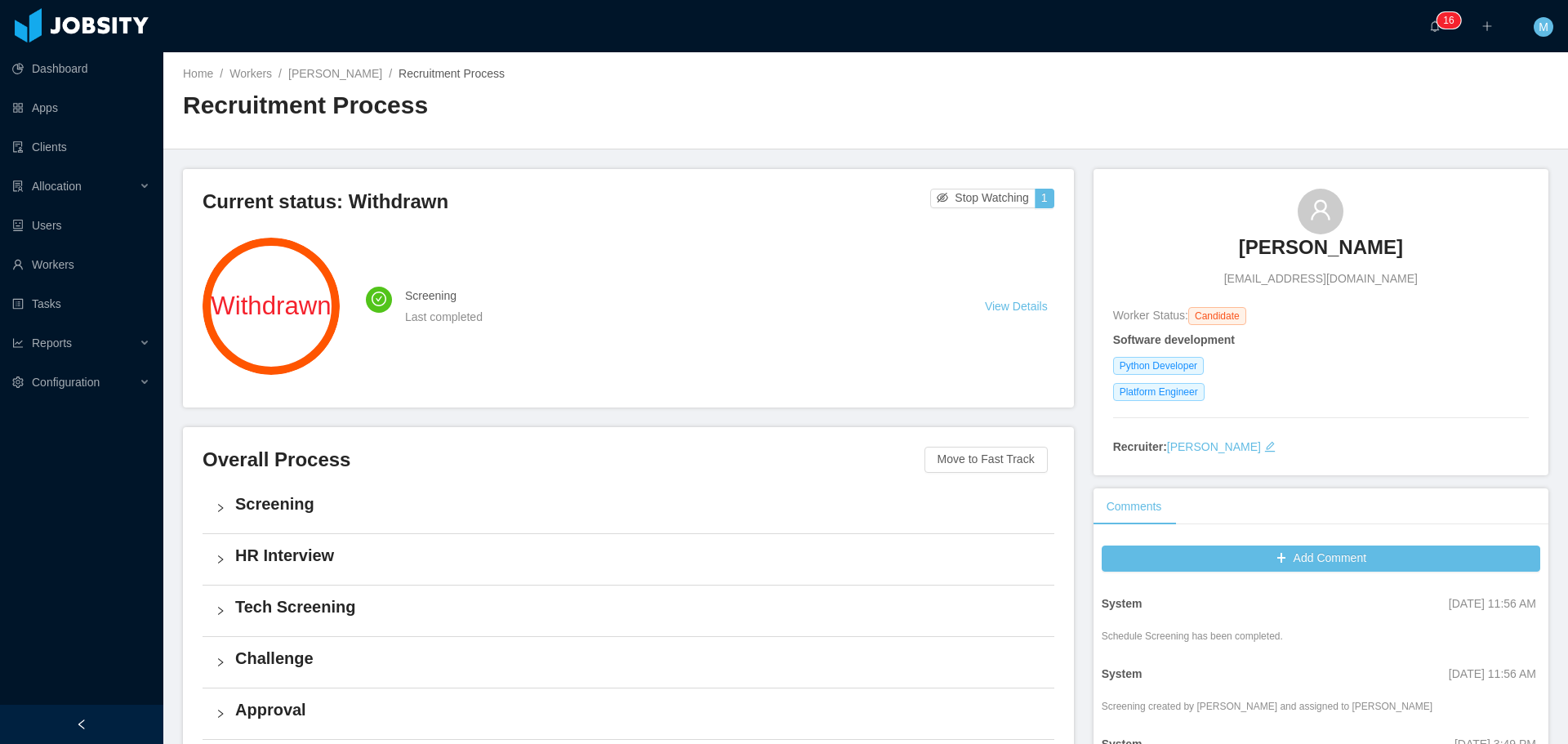
drag, startPoint x: 1403, startPoint y: 241, endPoint x: 1235, endPoint y: 246, distance: 168.1
click at [1235, 246] on div "Ashutosh Dhanda ashutoshdhanda@gmail.com" at bounding box center [1320, 238] width 415 height 99
copy h3 "[PERSON_NAME]"
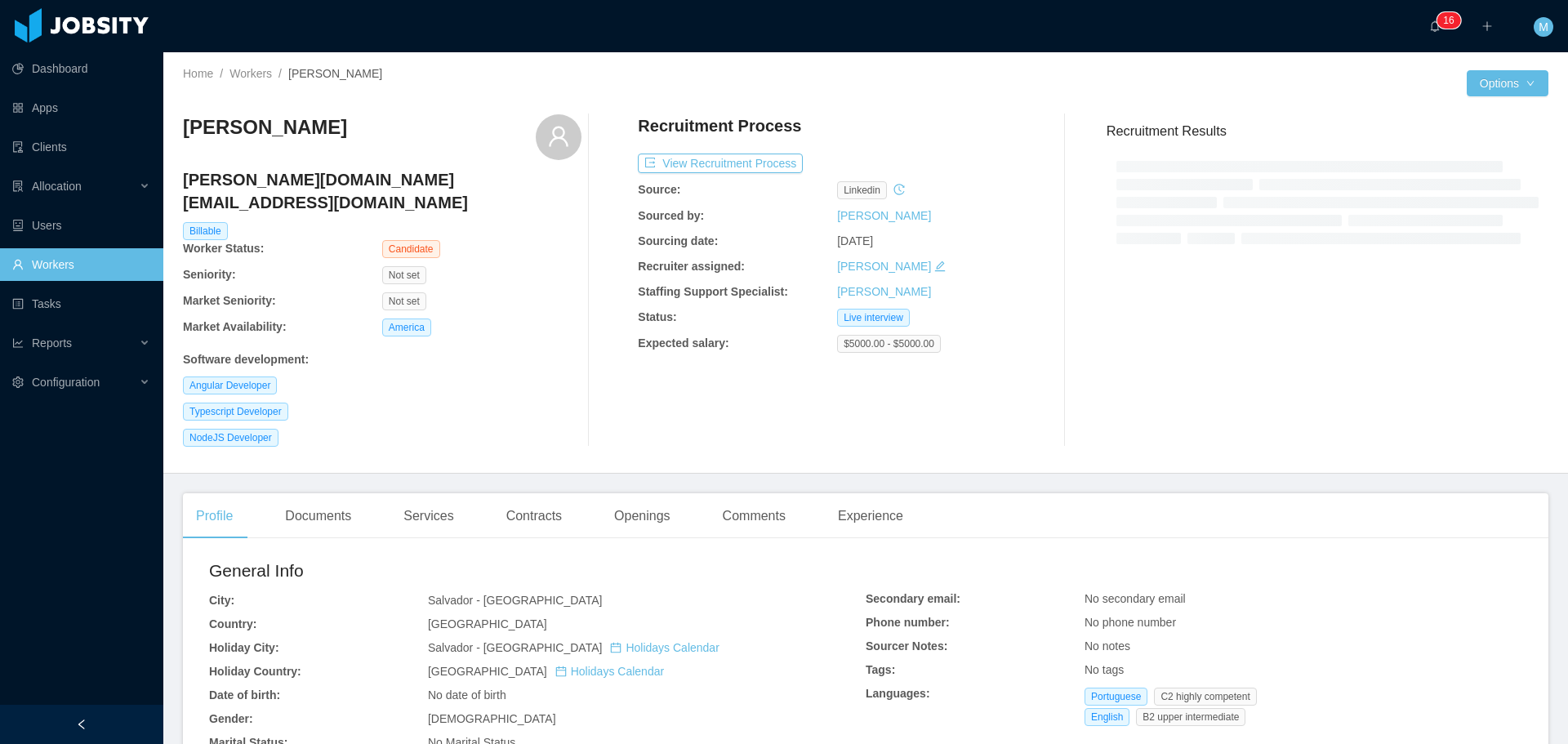
click at [959, 106] on div "Gabriel Trettin trettin.dev@gmail.com Billable Worker Status: Candidate Seniori…" at bounding box center [866, 280] width 1365 height 359
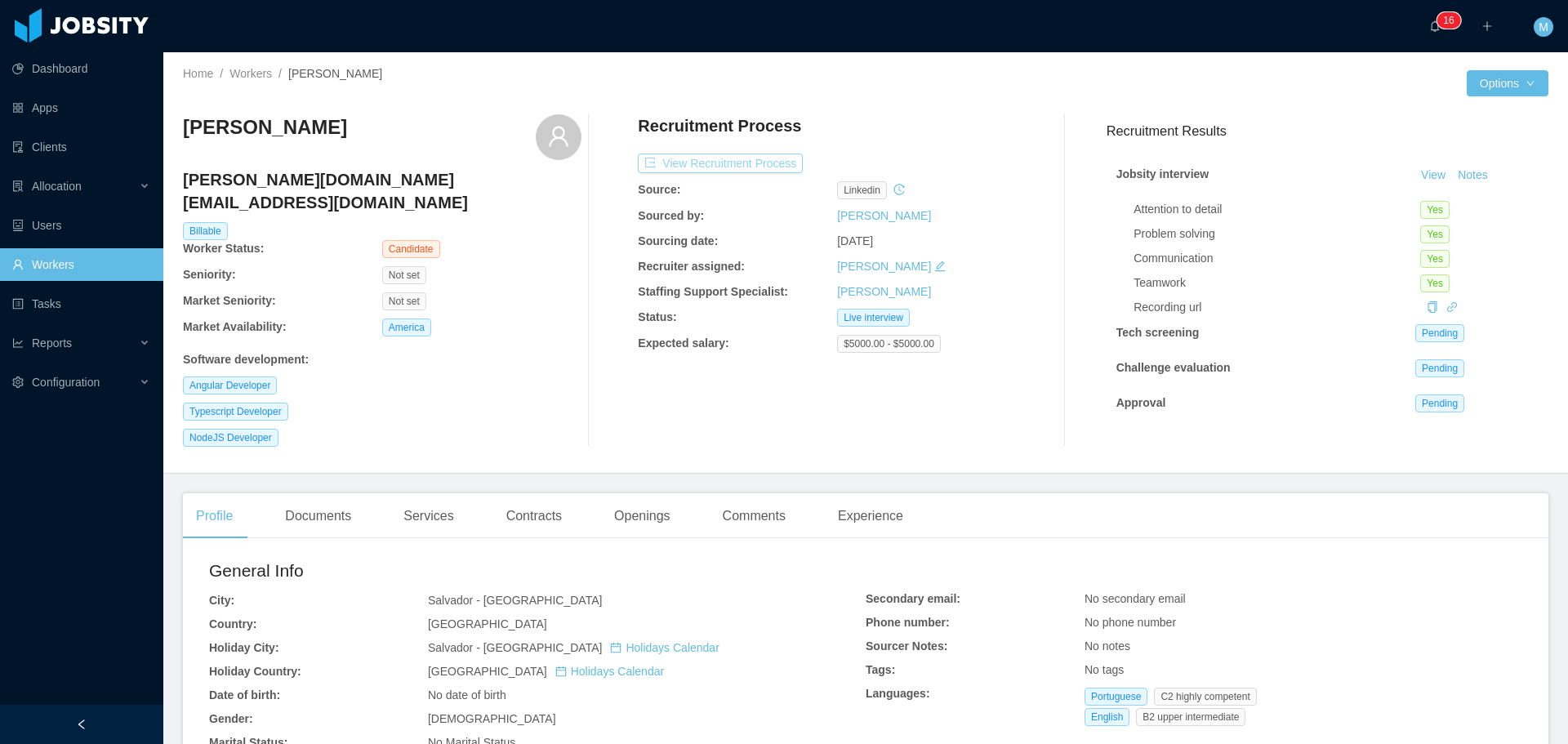
click at [692, 159] on button "View Recruitment Process" at bounding box center [720, 163] width 165 height 20
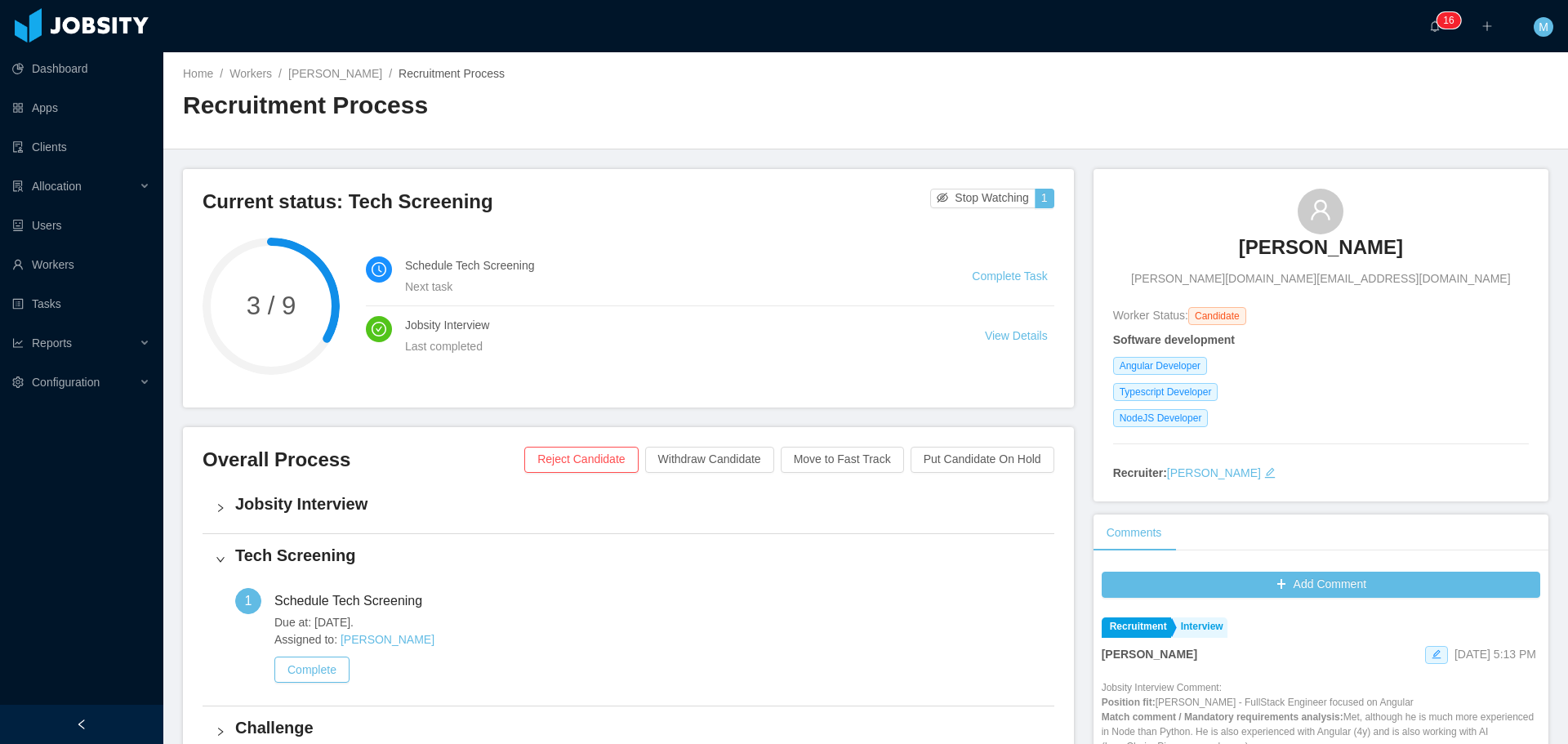
drag, startPoint x: 1380, startPoint y: 241, endPoint x: 1243, endPoint y: 245, distance: 137.1
click at [1243, 245] on div "Gabriel Trettin trettin.dev@gmail.com" at bounding box center [1320, 238] width 415 height 99
copy h3 "Gabriel Trettin"
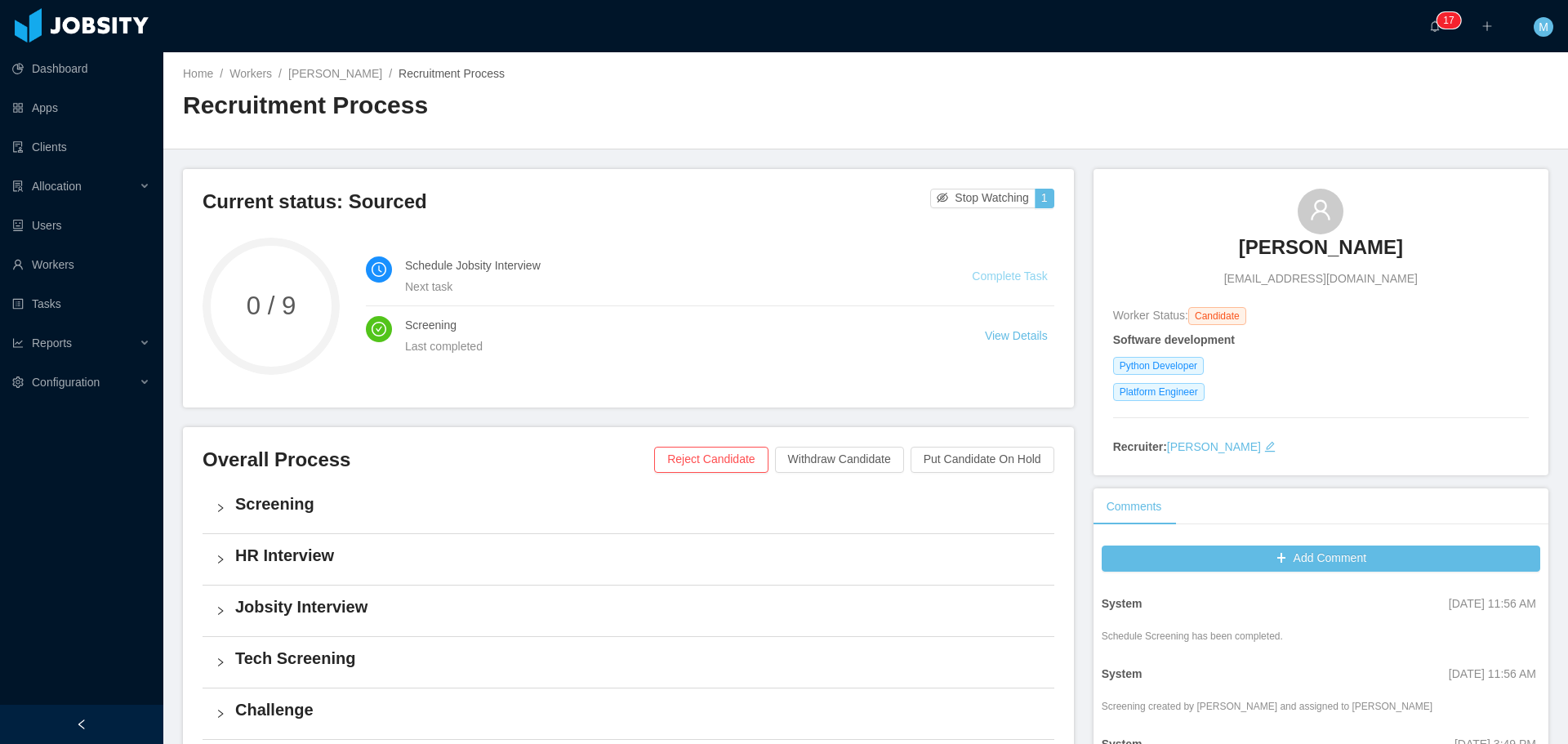
click at [985, 270] on link "Complete Task" at bounding box center [1009, 276] width 75 height 13
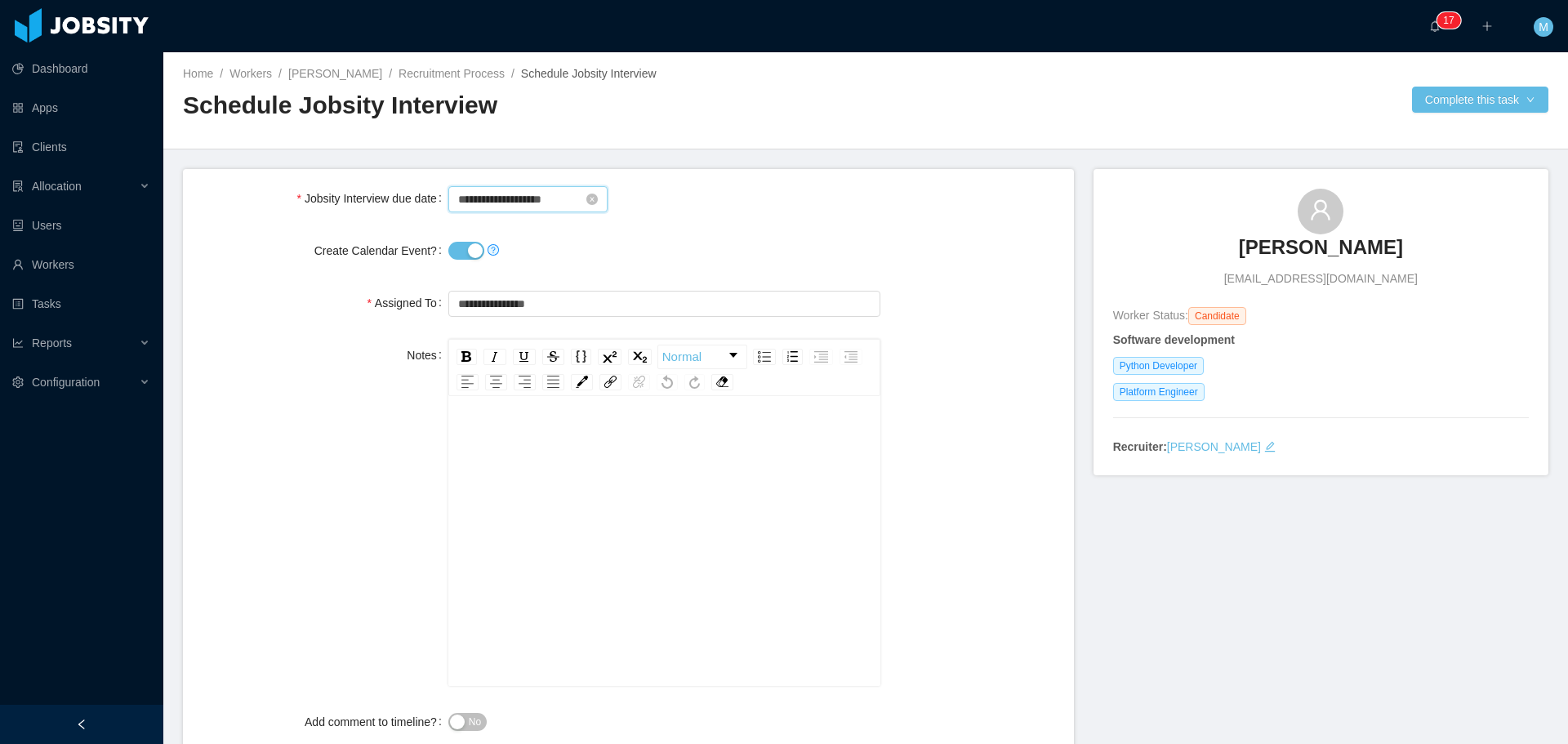
click at [580, 191] on input "**********" at bounding box center [528, 199] width 159 height 26
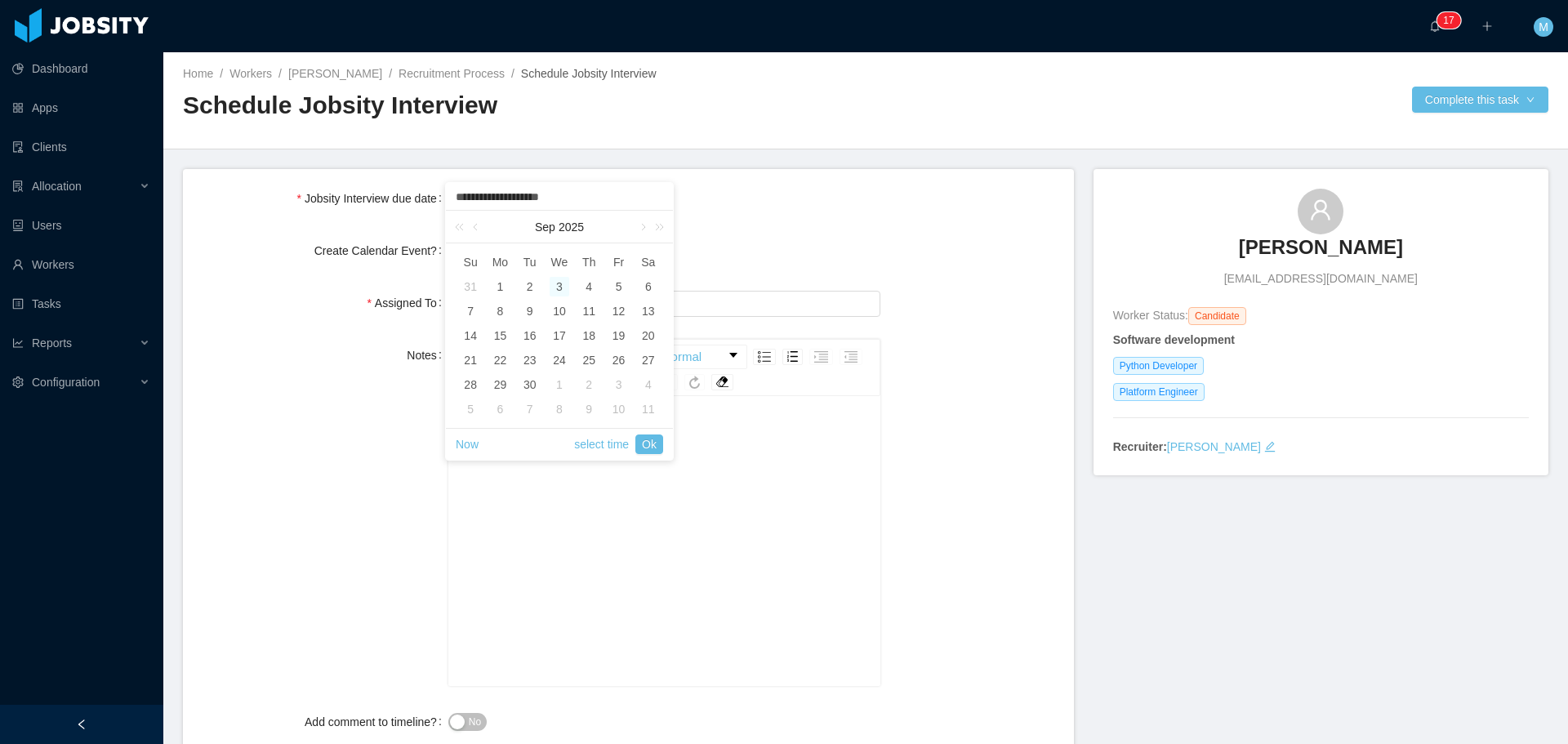
click at [775, 245] on div at bounding box center [664, 250] width 432 height 32
